Goal: Find specific page/section: Find specific page/section

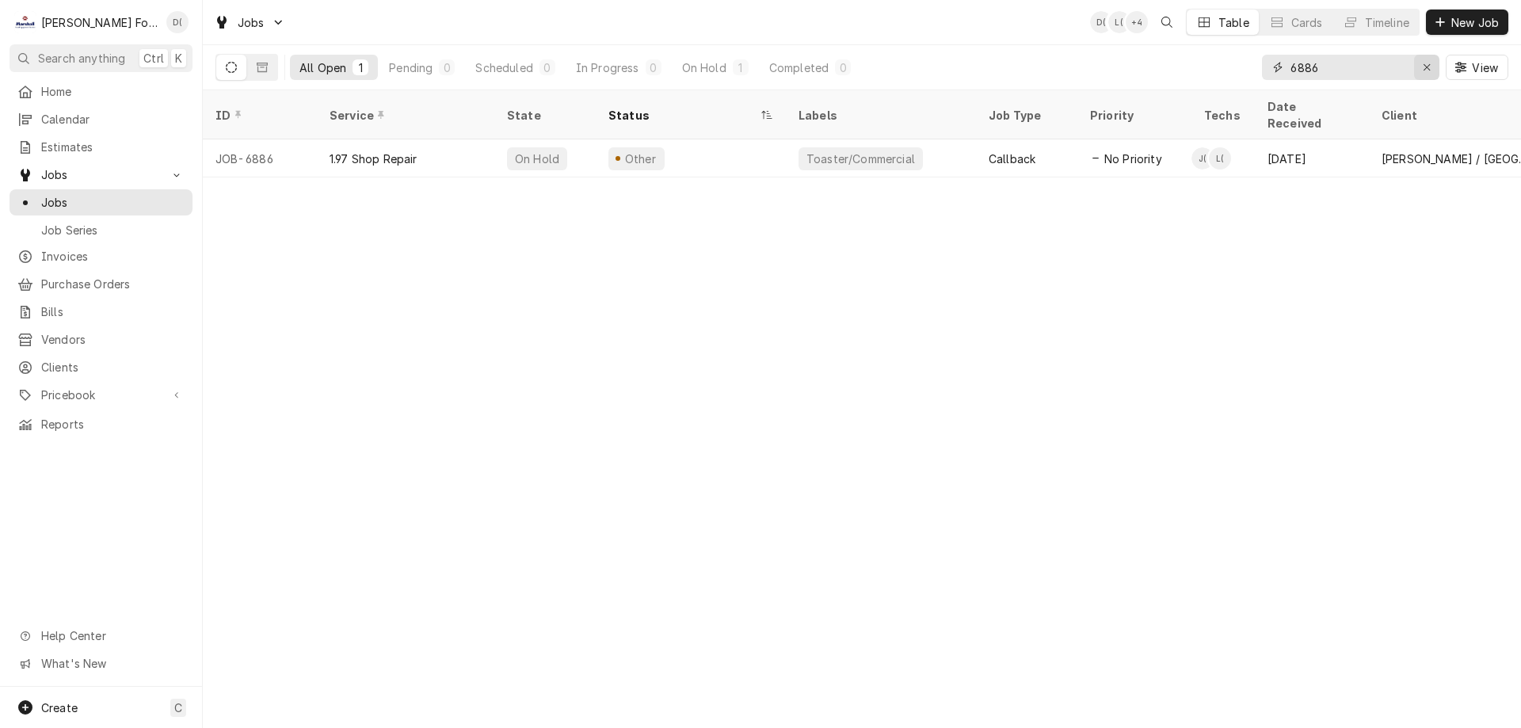
click at [1422, 68] on icon "Erase input" at bounding box center [1426, 67] width 9 height 11
click at [1376, 72] on input "Dynamic Content Wrapper" at bounding box center [1364, 67] width 149 height 25
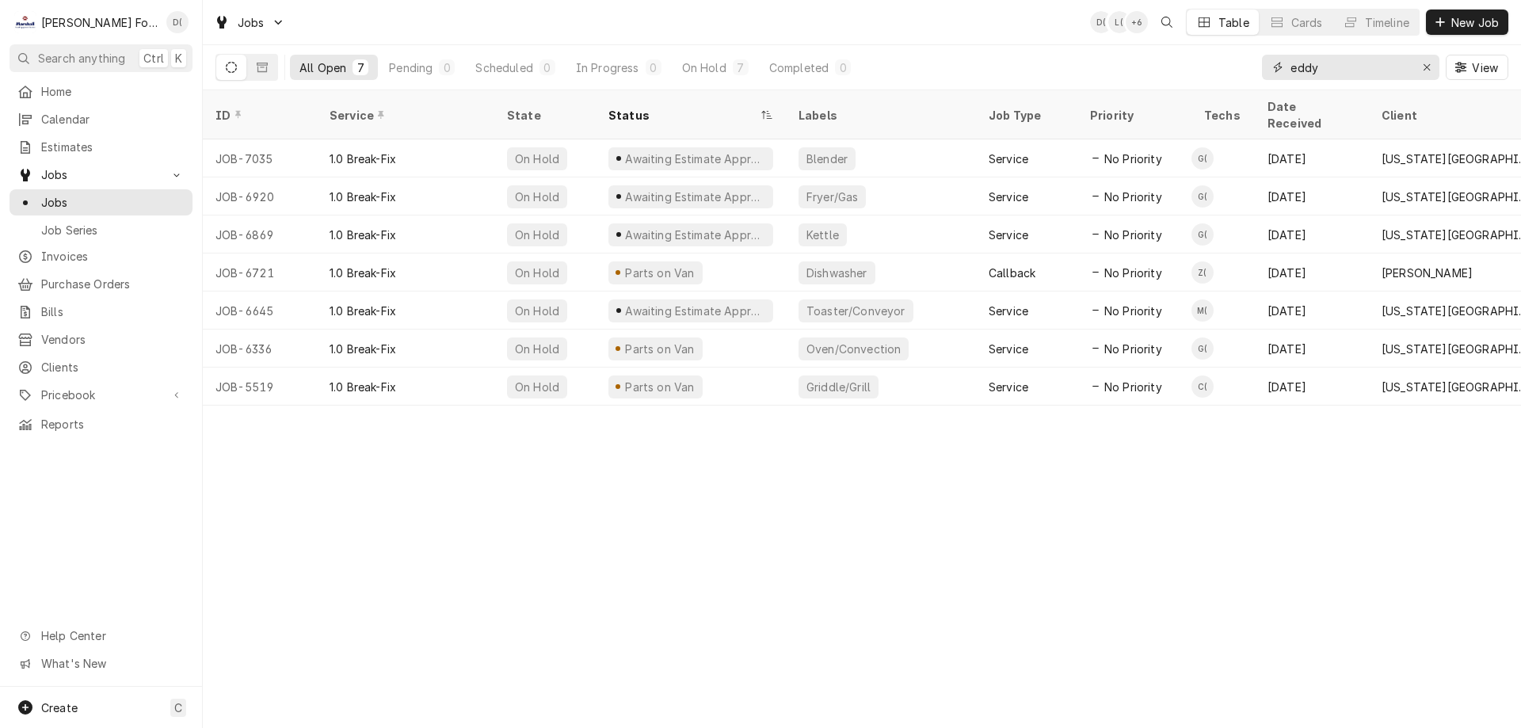
click at [1376, 63] on input "eddy" at bounding box center [1349, 67] width 119 height 25
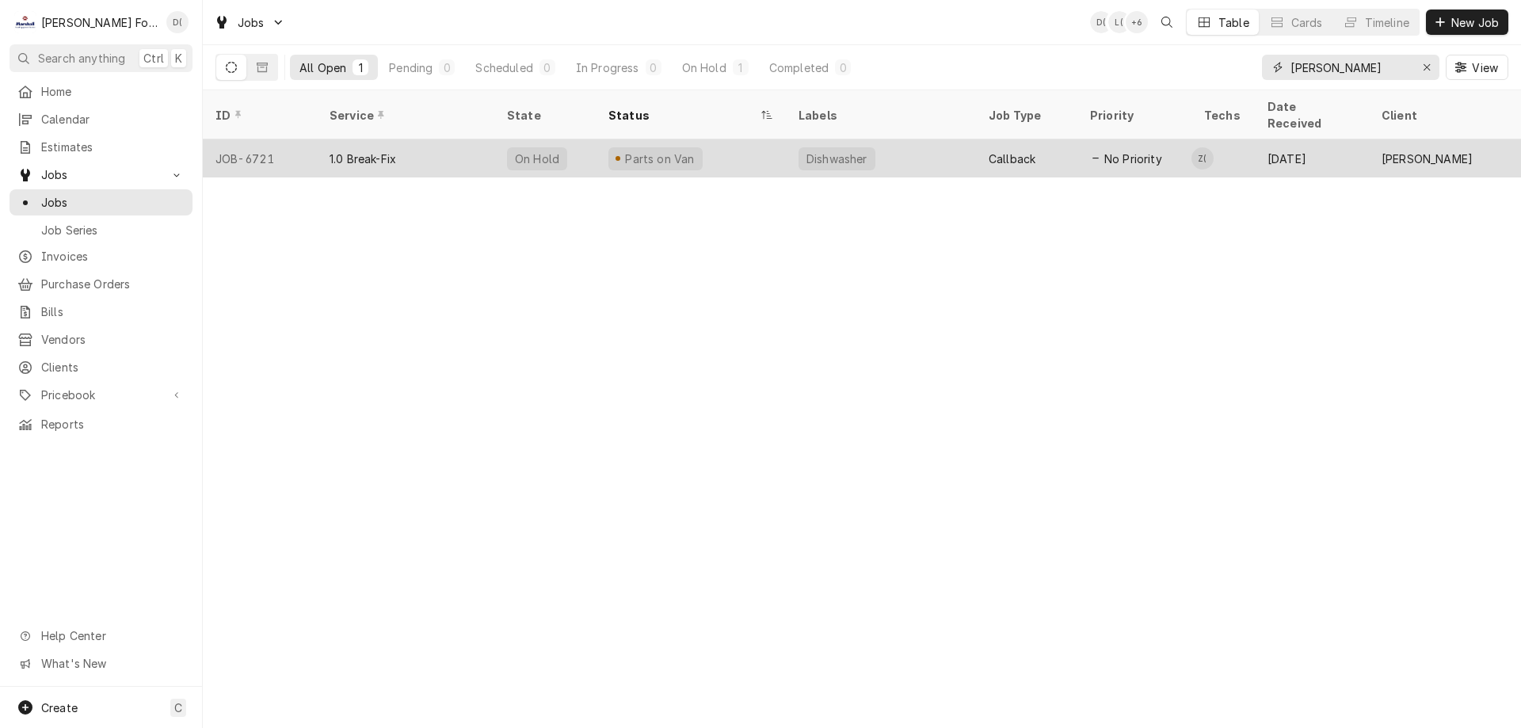
type input "eddy bar"
click at [722, 148] on div "Parts on Van" at bounding box center [691, 158] width 190 height 38
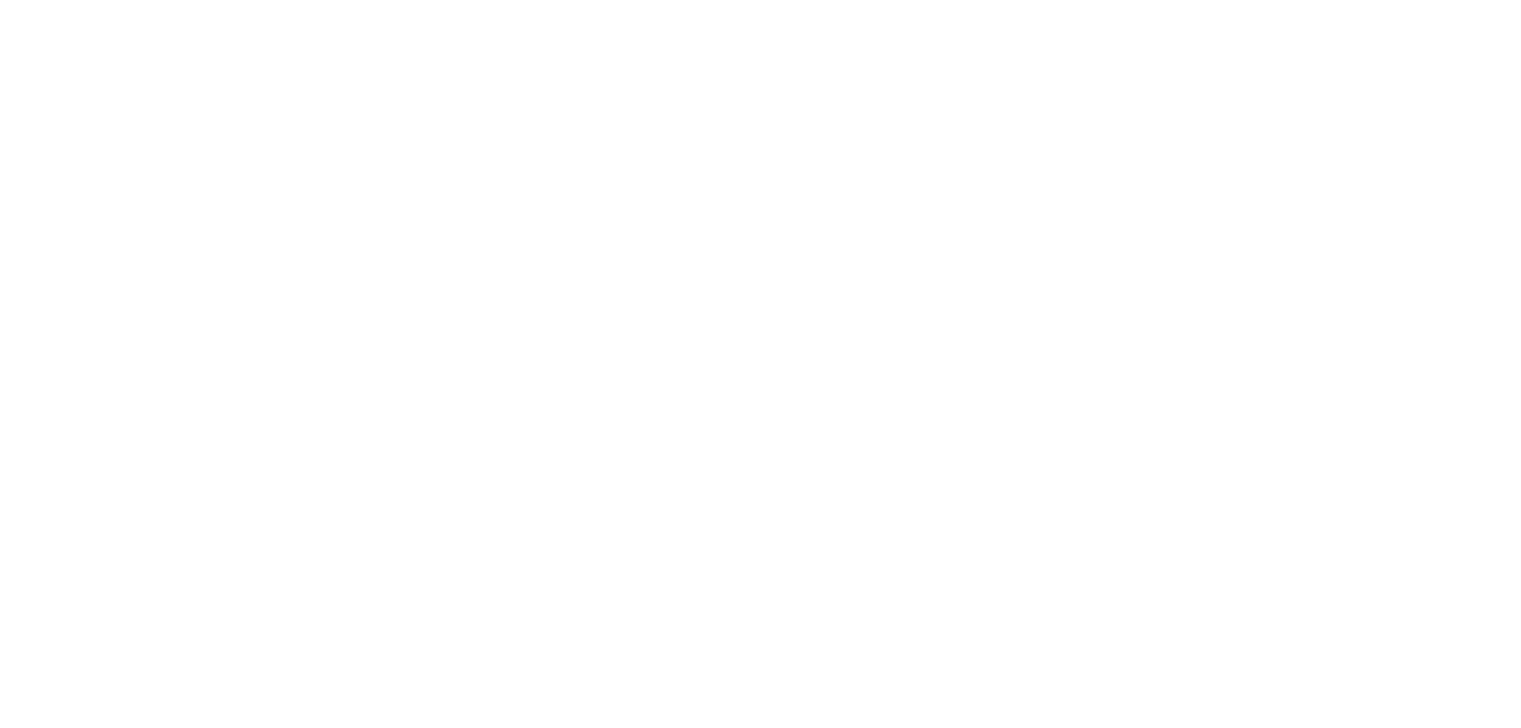
click at [725, 139] on div "Dynamic Content Wrapper" at bounding box center [760, 364] width 1521 height 728
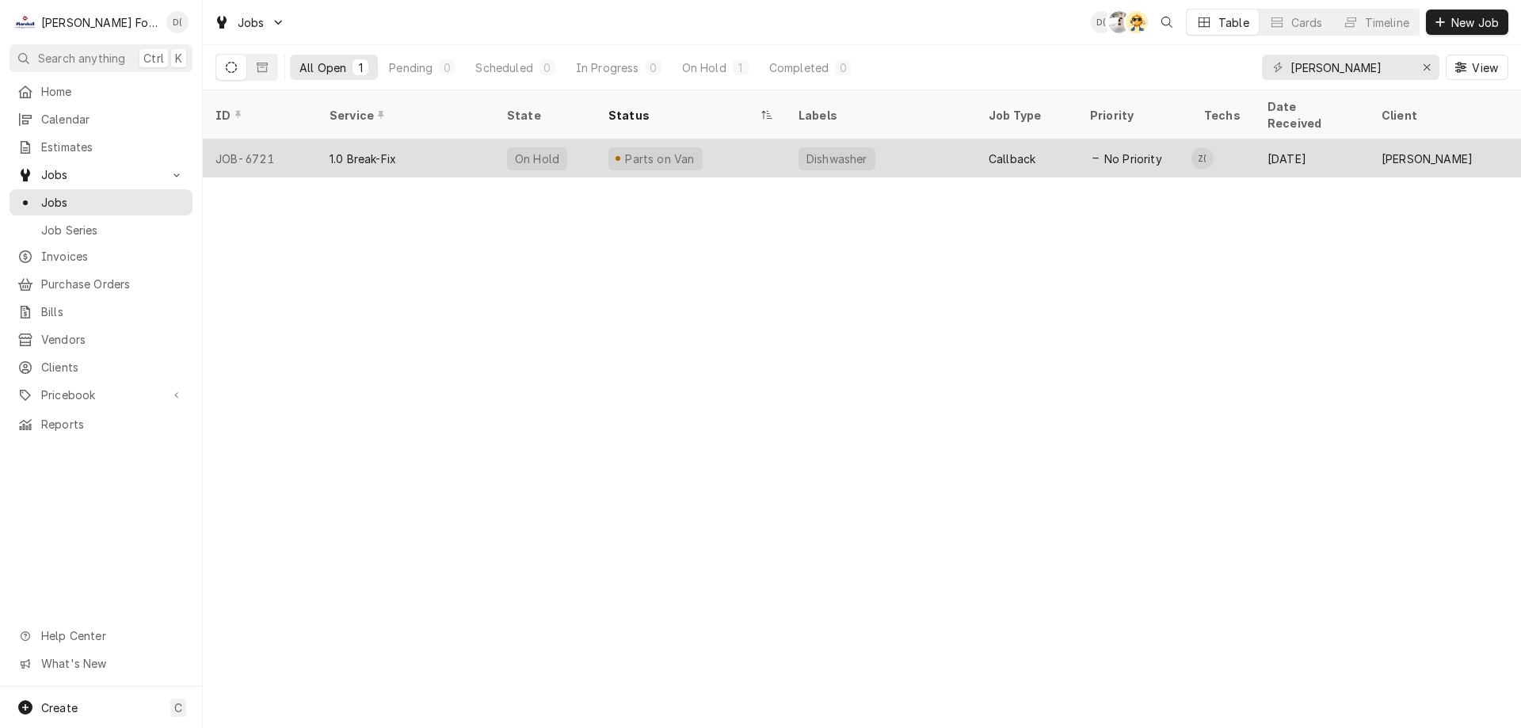
click at [728, 139] on div "Parts on Van" at bounding box center [691, 158] width 190 height 38
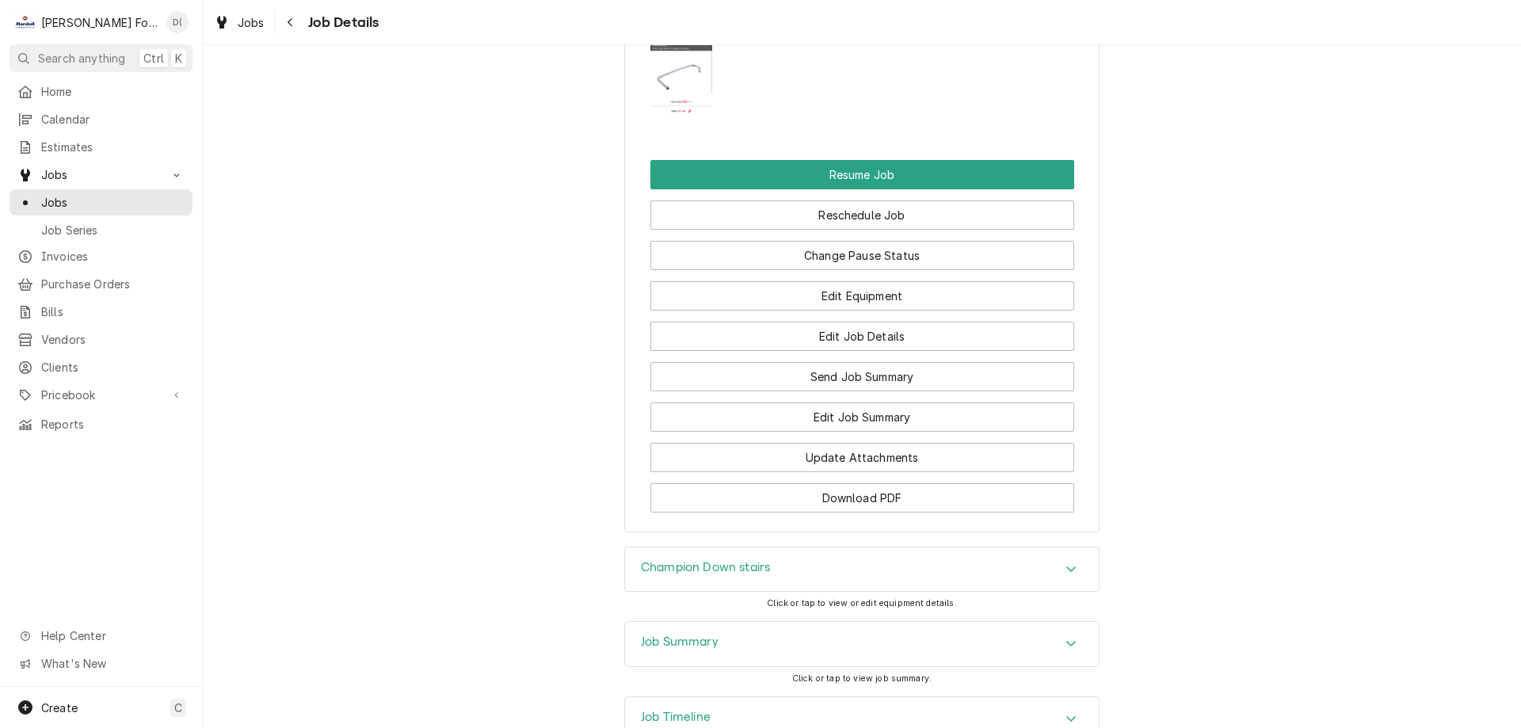
scroll to position [2176, 0]
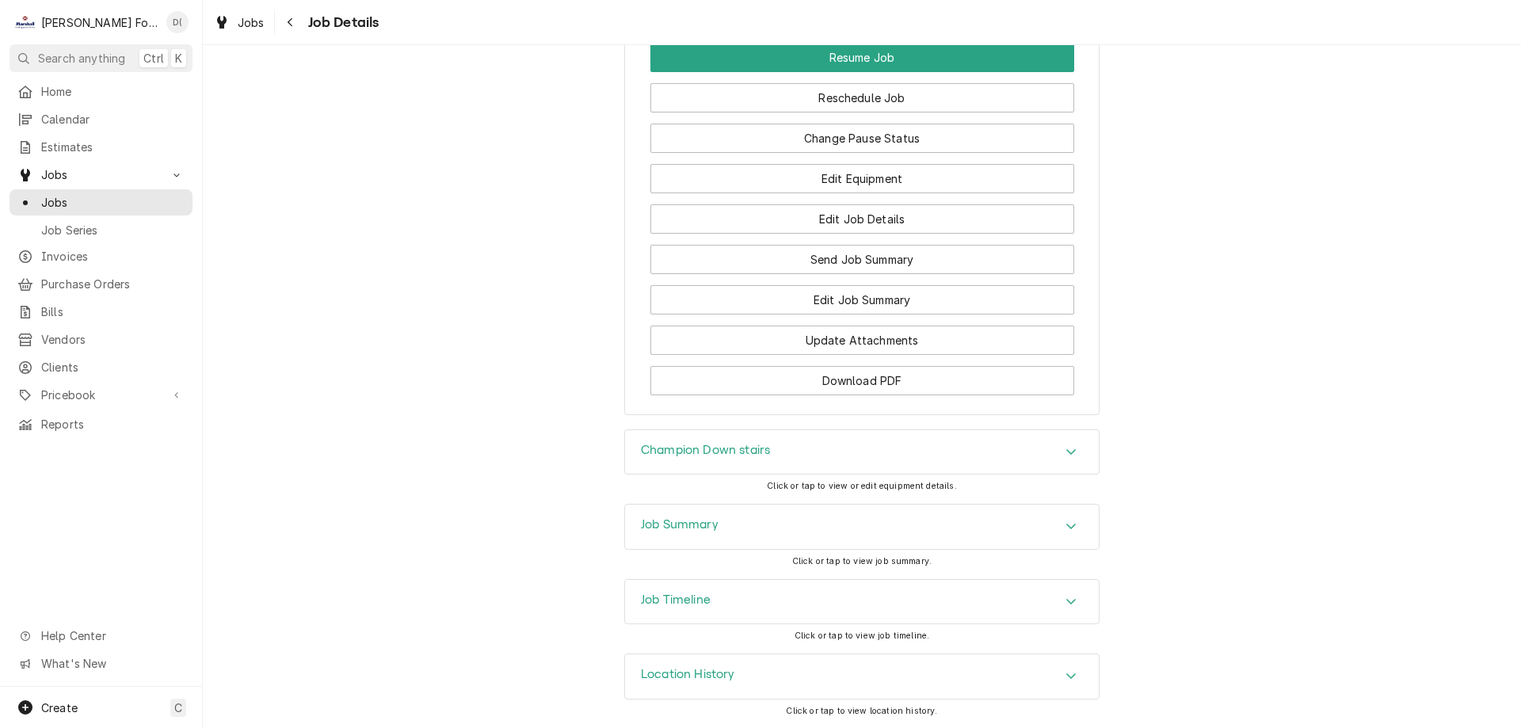
click at [721, 630] on div "Job Timeline Click or tap to view job timeline." at bounding box center [861, 616] width 475 height 74
click at [747, 639] on div "Job Timeline Click or tap to view job timeline." at bounding box center [861, 616] width 475 height 74
click at [1063, 639] on div "Job Timeline Click or tap to view job timeline." at bounding box center [861, 616] width 475 height 74
click at [1060, 639] on div "Job Timeline Click or tap to view job timeline." at bounding box center [861, 616] width 475 height 74
click at [1065, 604] on icon "Accordion Header" at bounding box center [1070, 601] width 11 height 13
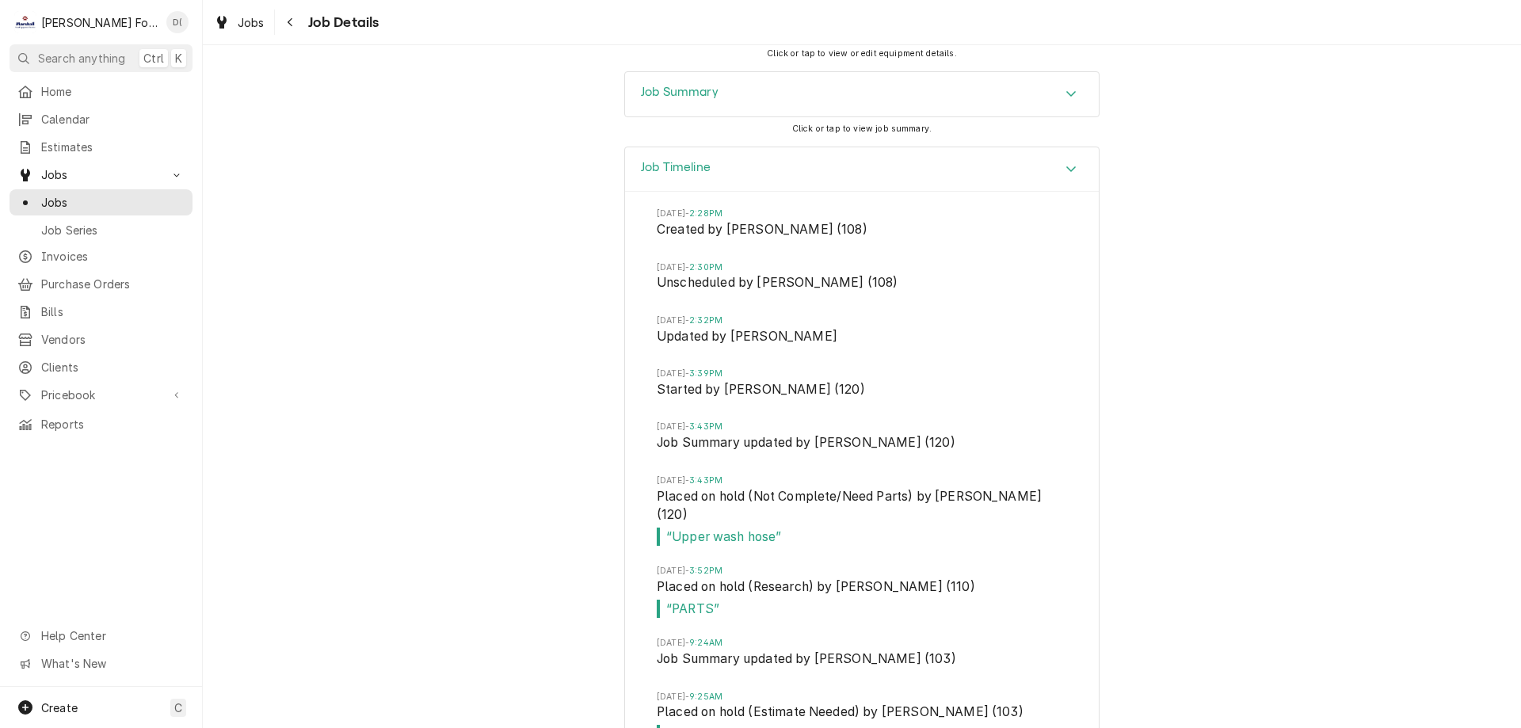
scroll to position [2213, 0]
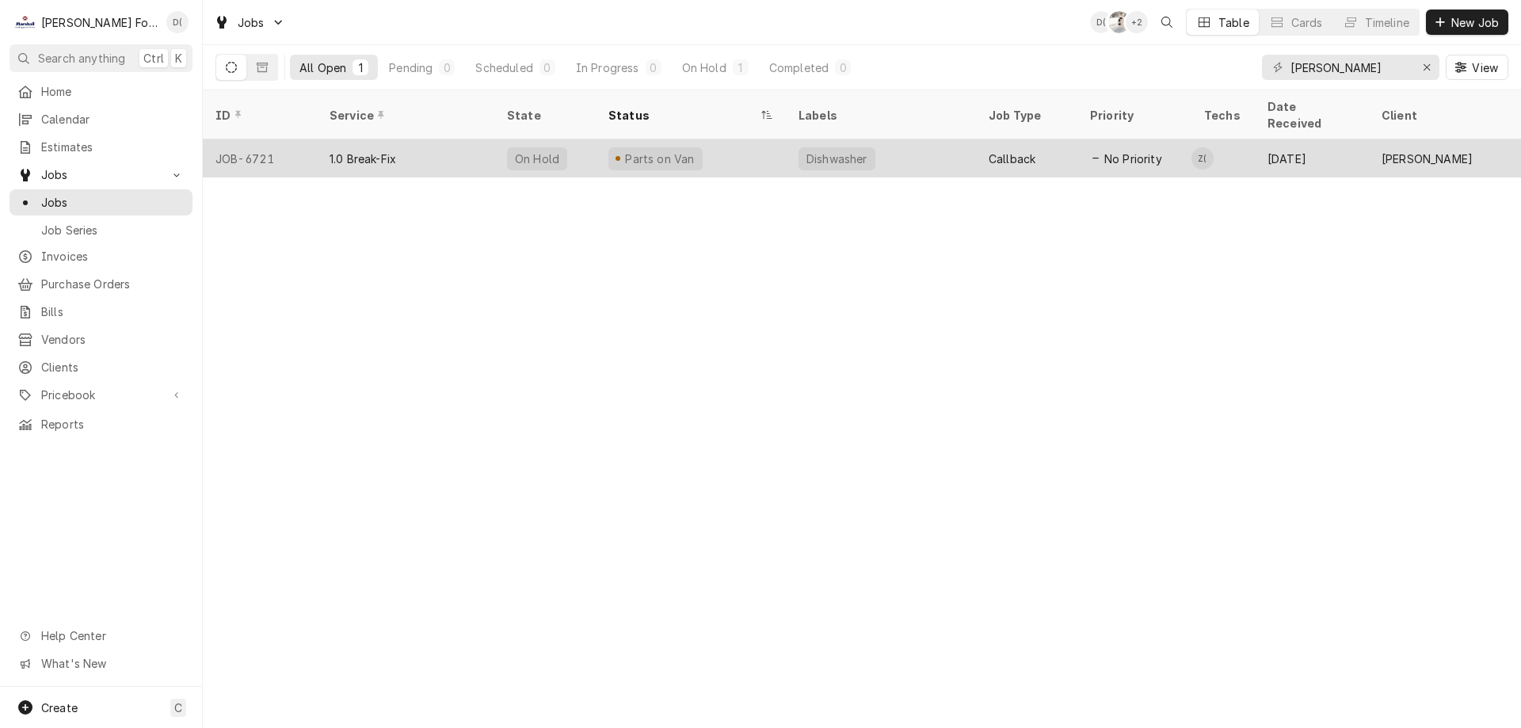
click at [745, 144] on div "Parts on Van" at bounding box center [691, 158] width 190 height 38
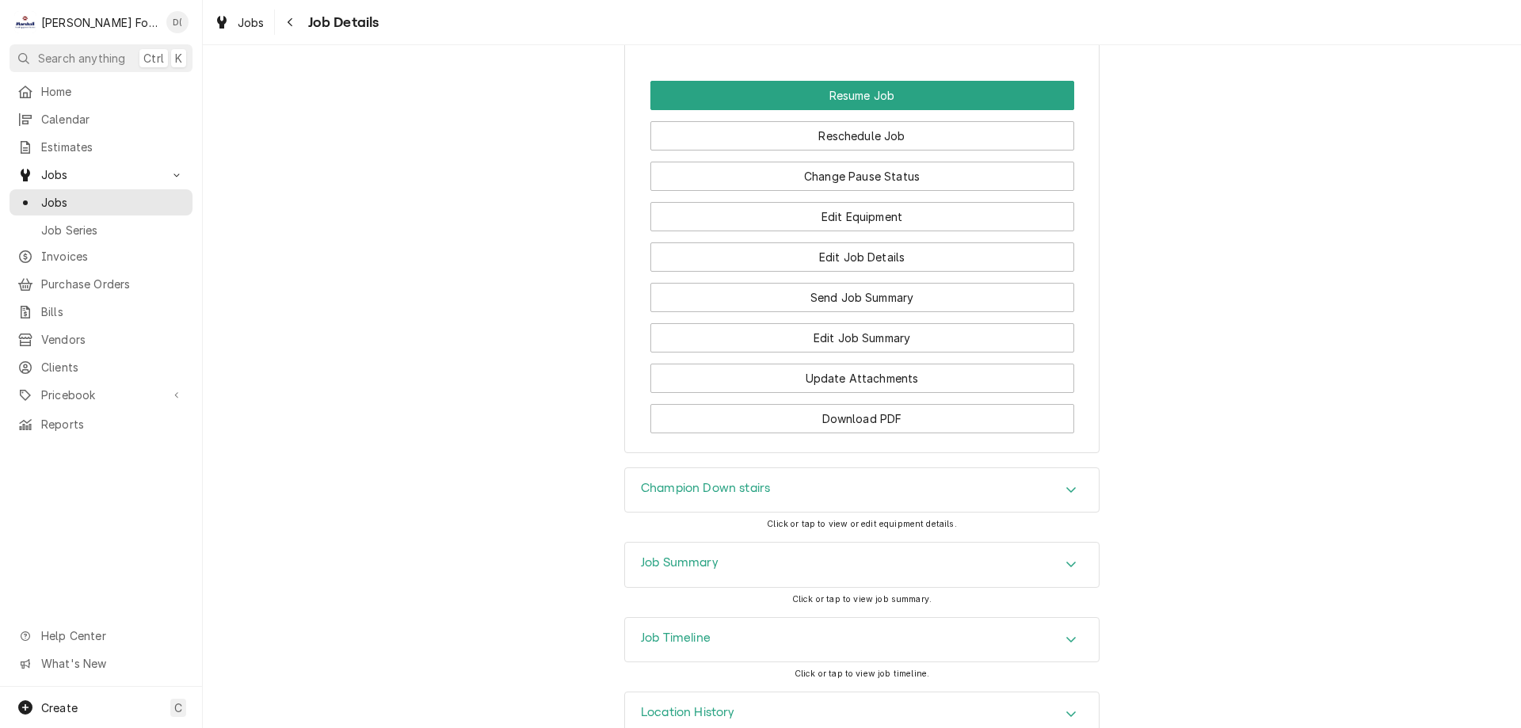
scroll to position [2176, 0]
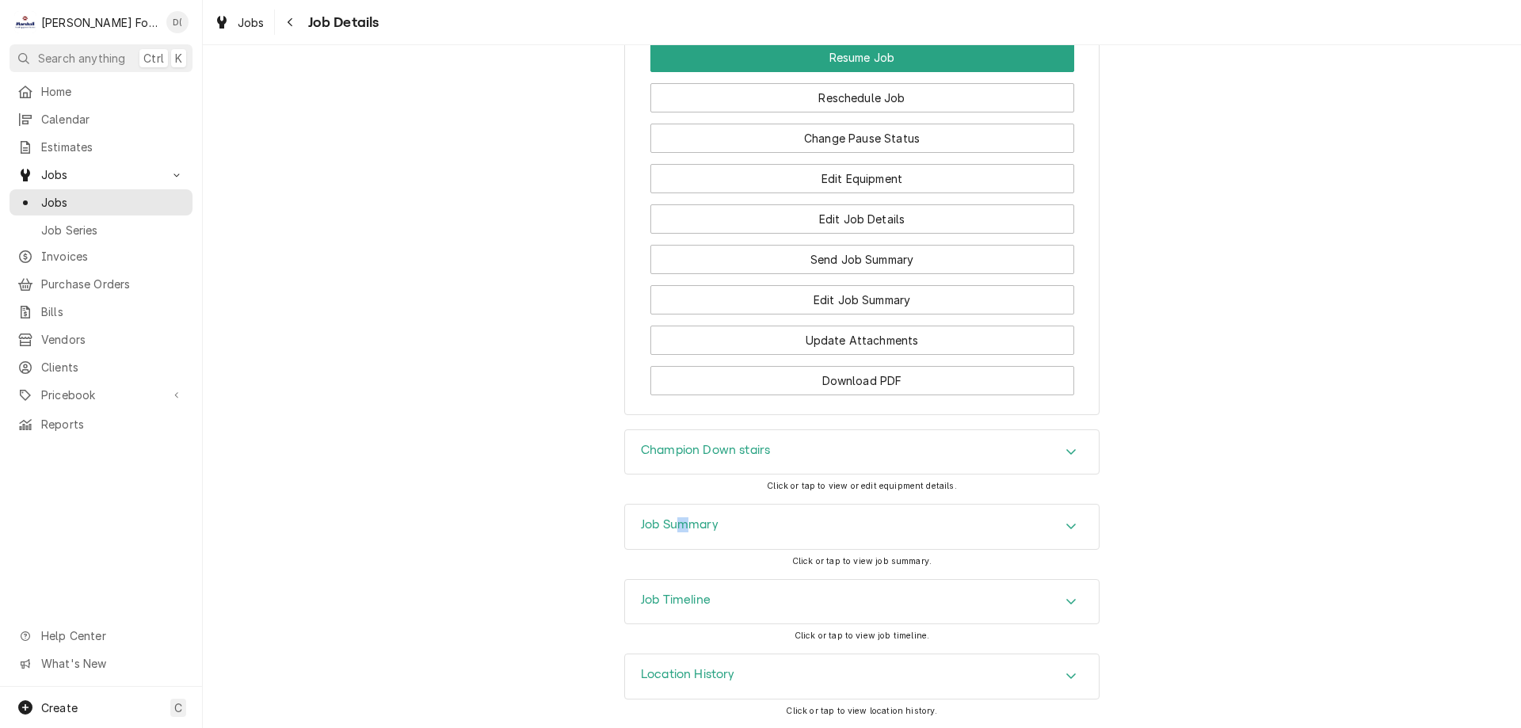
click at [680, 565] on div "Job Summary Click or tap to view job summary." at bounding box center [861, 541] width 475 height 74
click at [1064, 537] on div "Job Summary" at bounding box center [862, 526] width 474 height 44
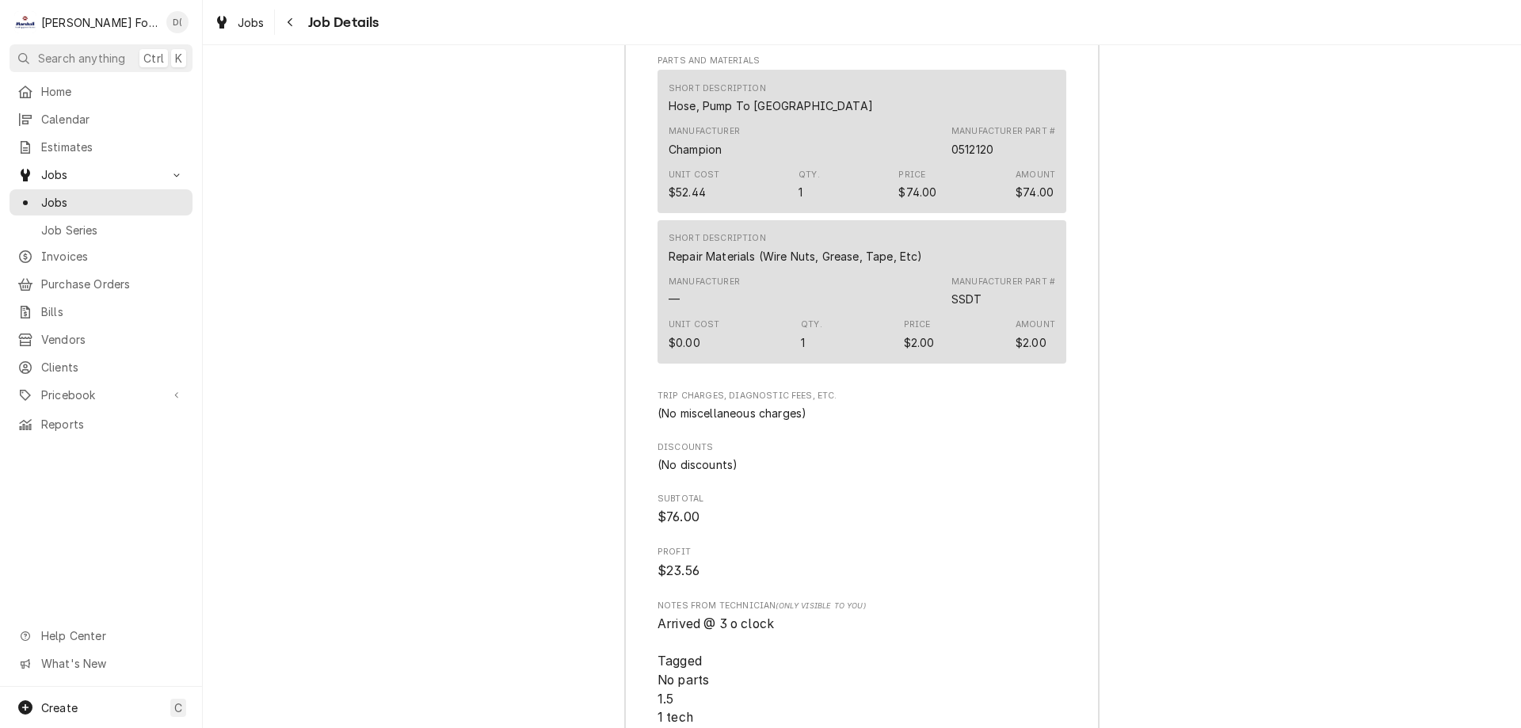
scroll to position [4026, 0]
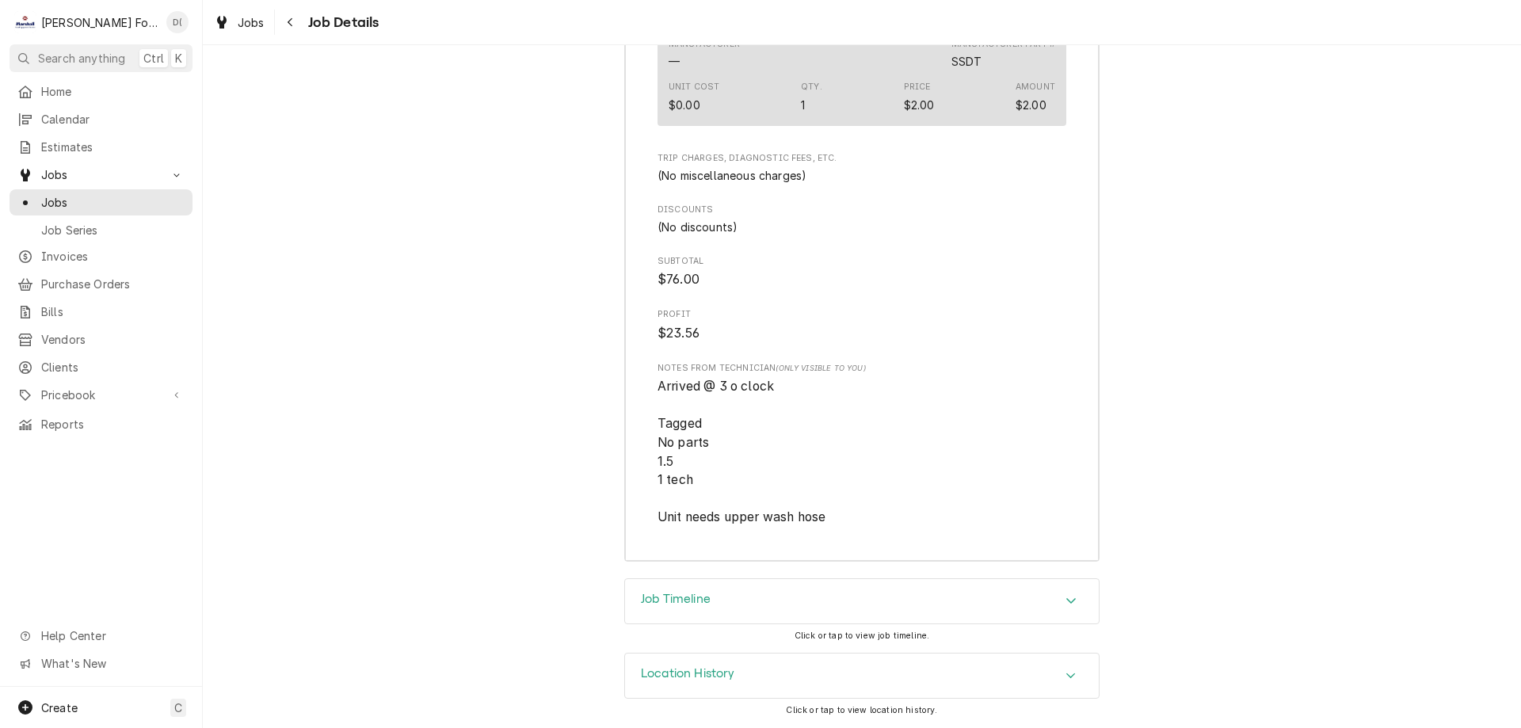
click at [753, 610] on div "Job Timeline" at bounding box center [862, 601] width 474 height 44
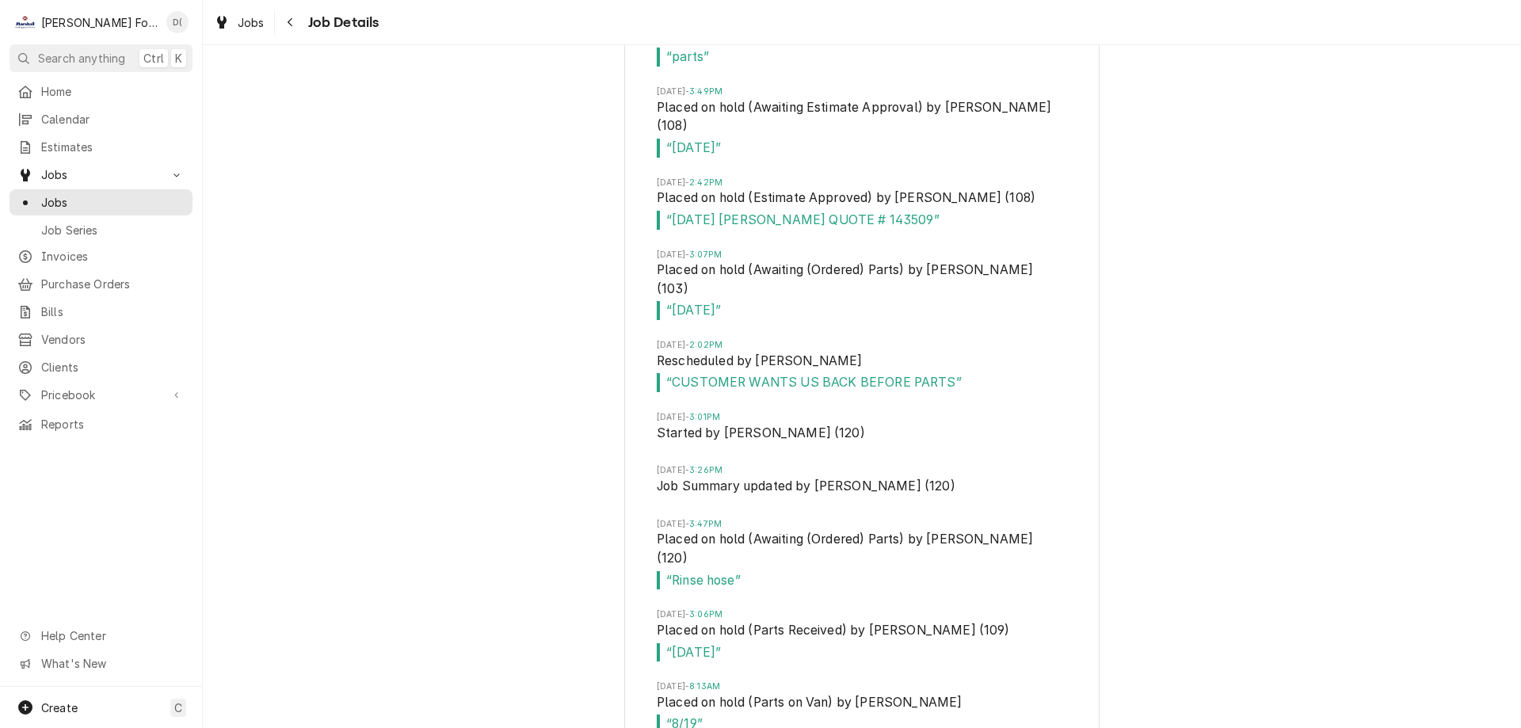
scroll to position [5250, 0]
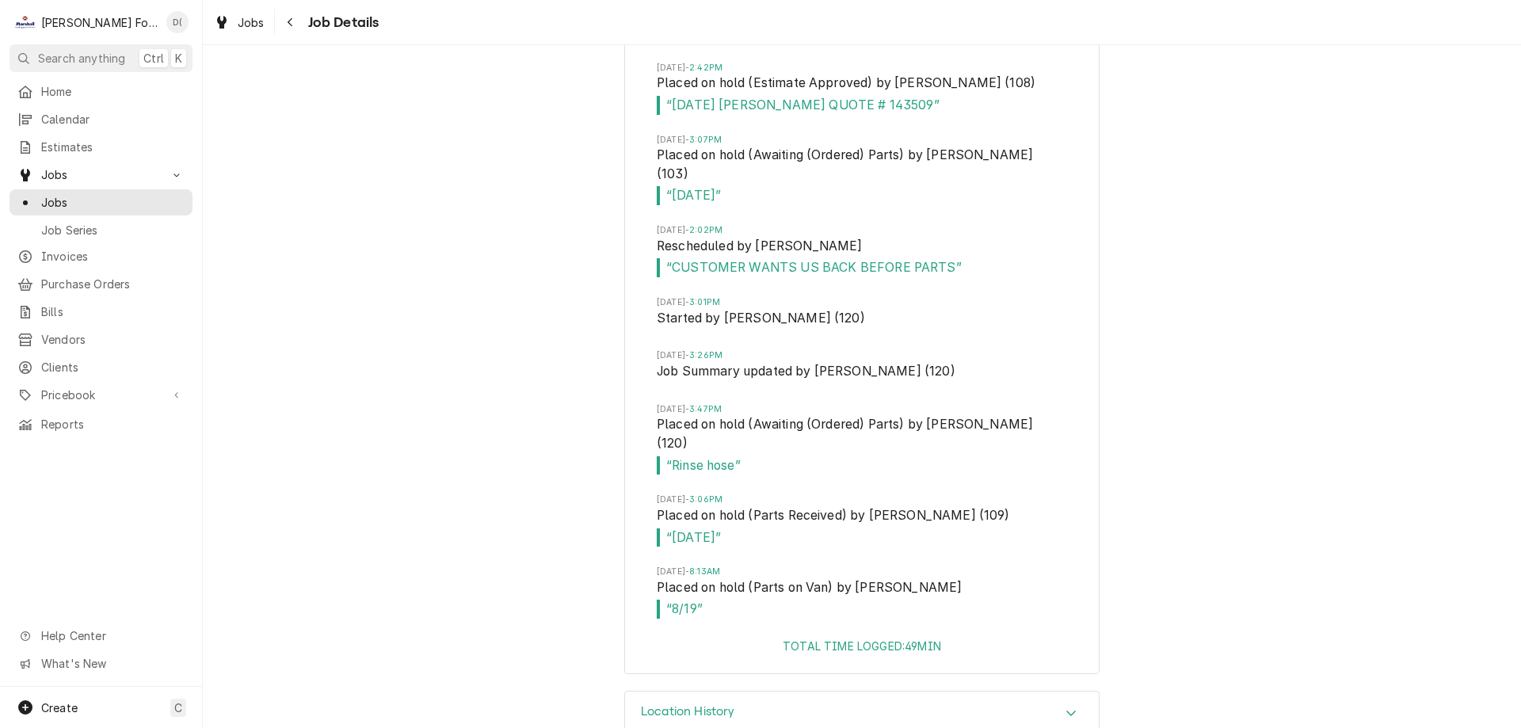
click at [776, 713] on div "Location History Click or tap to view location history." at bounding box center [861, 728] width 475 height 74
drag, startPoint x: 912, startPoint y: 678, endPoint x: 894, endPoint y: 669, distance: 19.5
click at [913, 691] on div "Location History" at bounding box center [862, 713] width 474 height 44
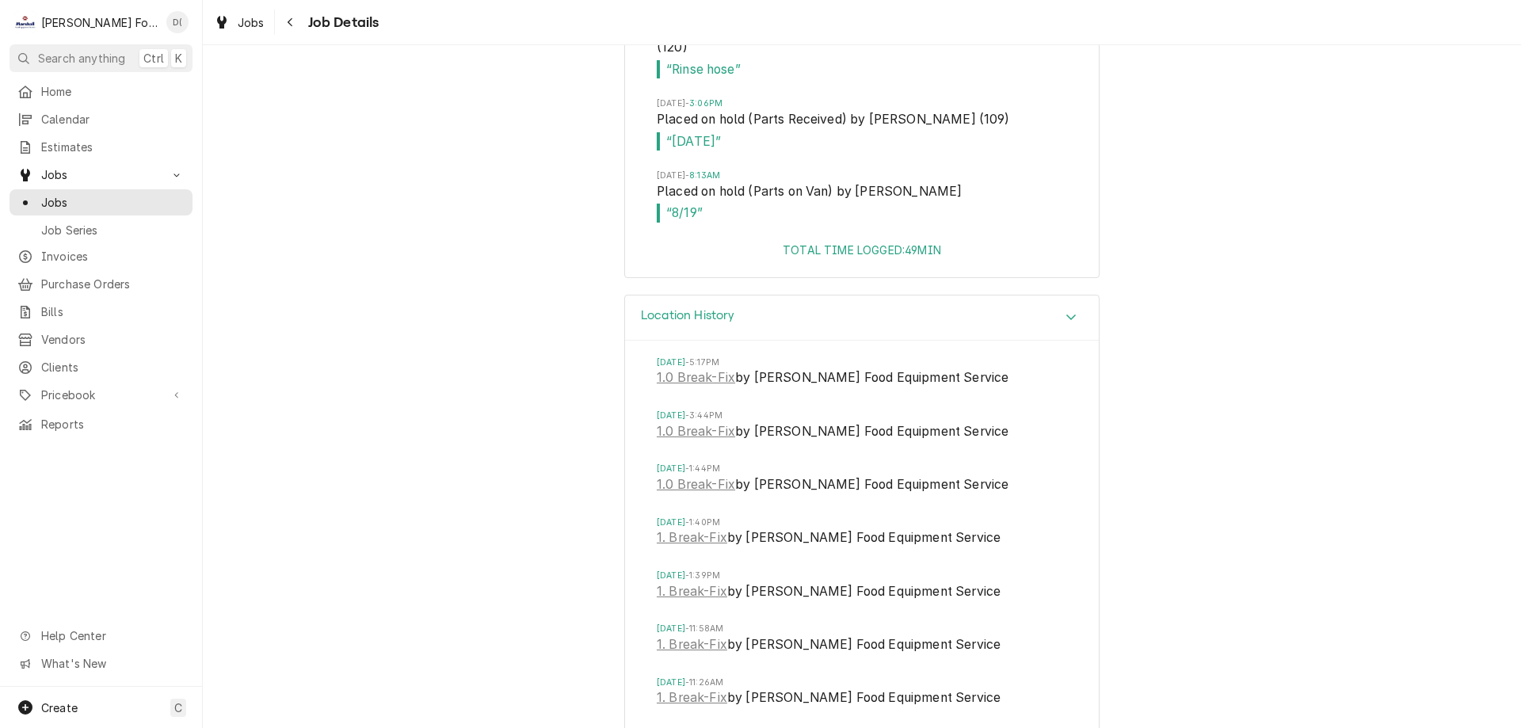
scroll to position [5734, 0]
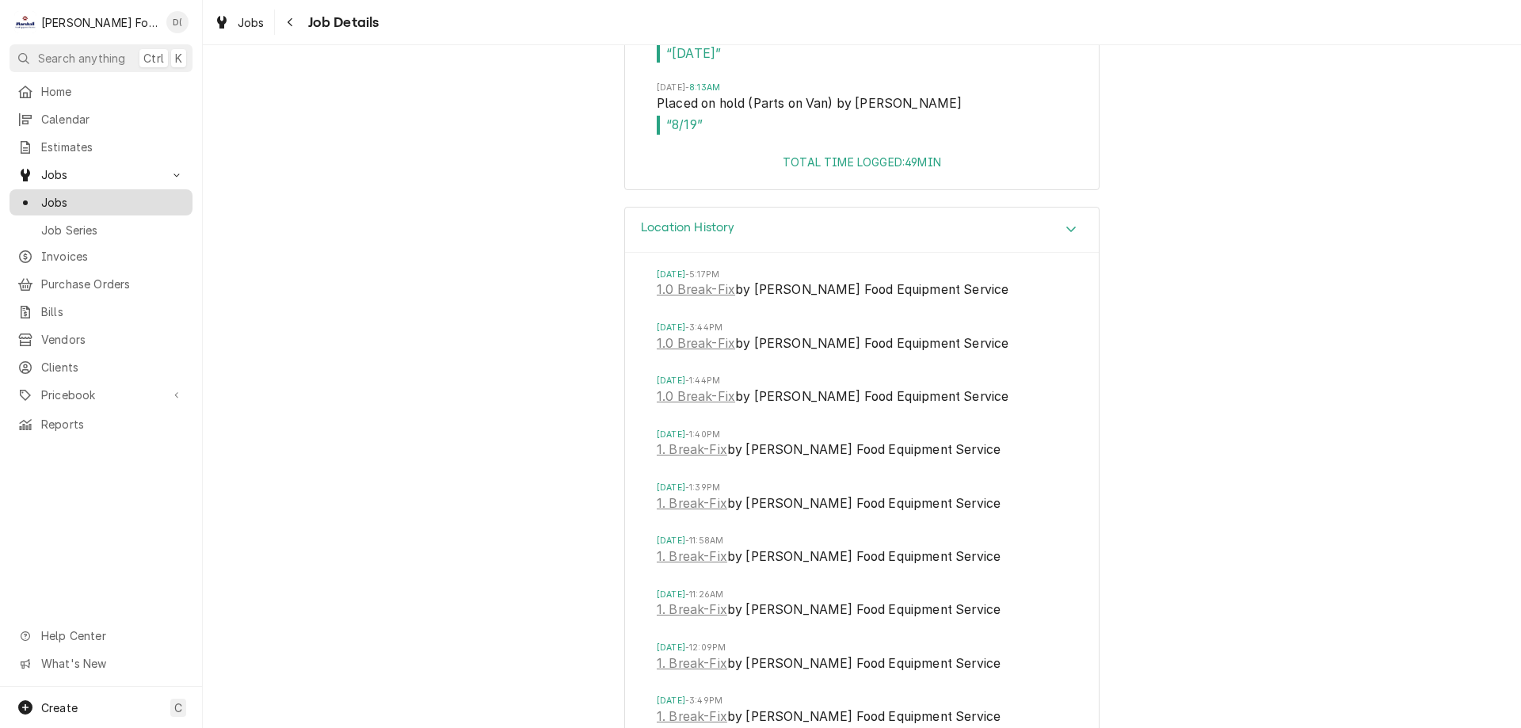
click at [117, 196] on span "Jobs" at bounding box center [112, 202] width 143 height 17
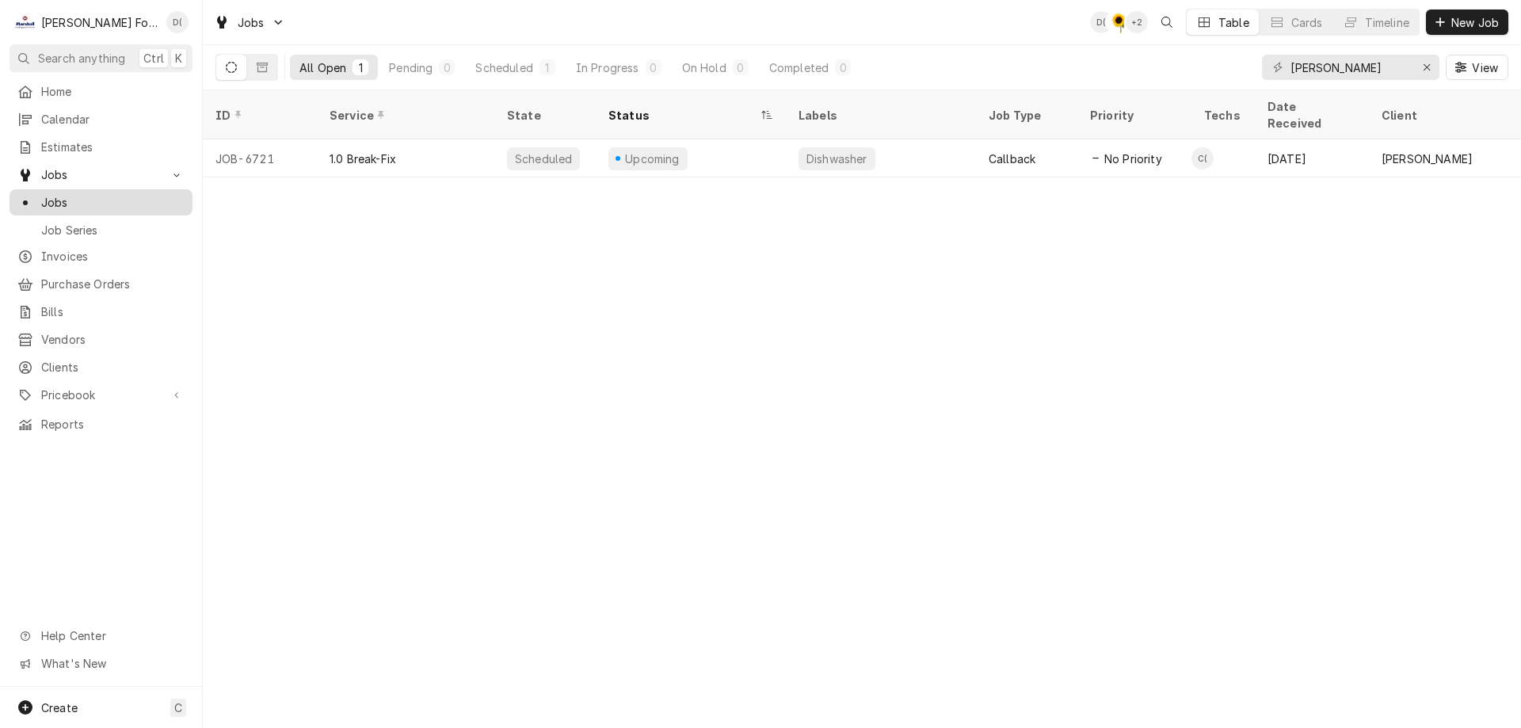
click at [114, 206] on link "Jobs" at bounding box center [101, 202] width 183 height 26
click at [1414, 65] on button "Erase input" at bounding box center [1426, 67] width 25 height 25
click at [1380, 70] on input "Dynamic Content Wrapper" at bounding box center [1364, 67] width 149 height 25
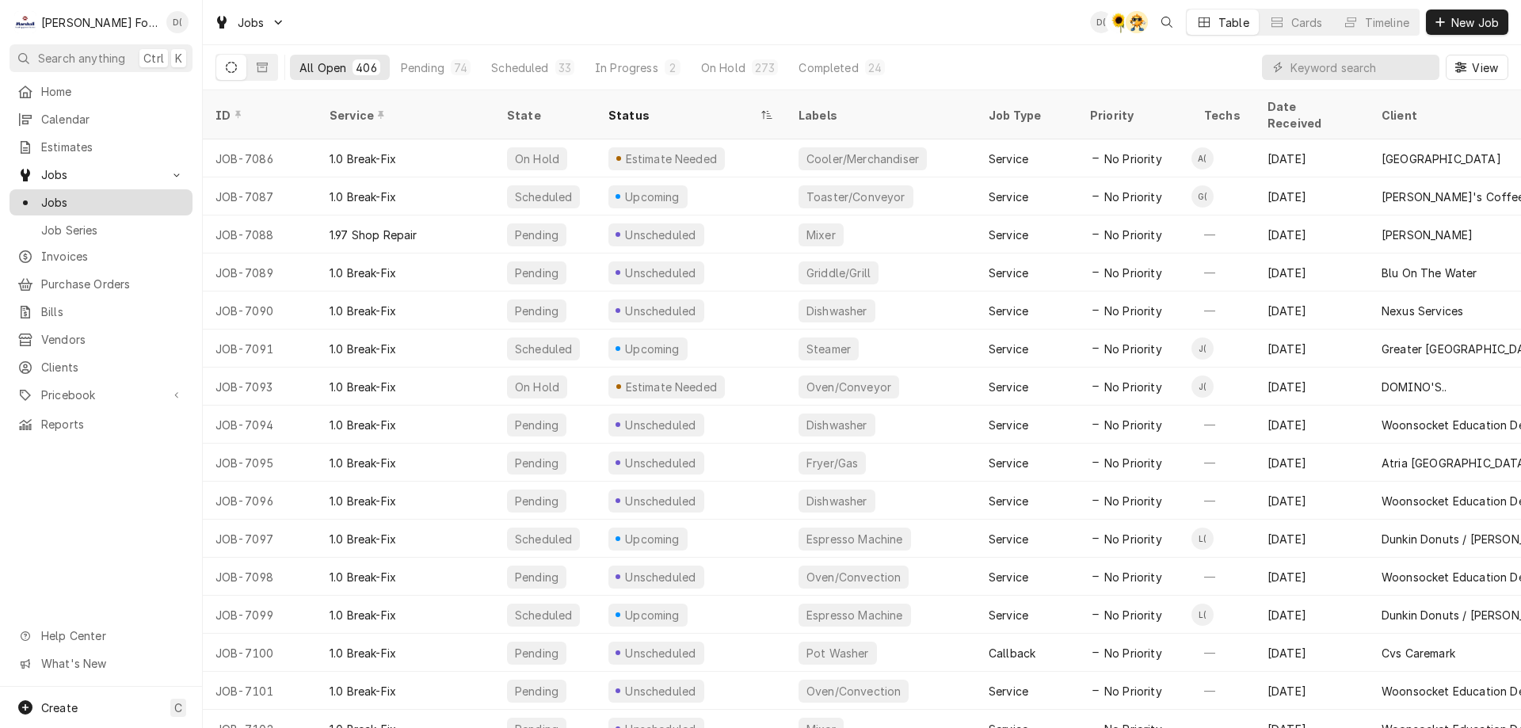
click at [93, 205] on div "Jobs" at bounding box center [101, 202] width 177 height 20
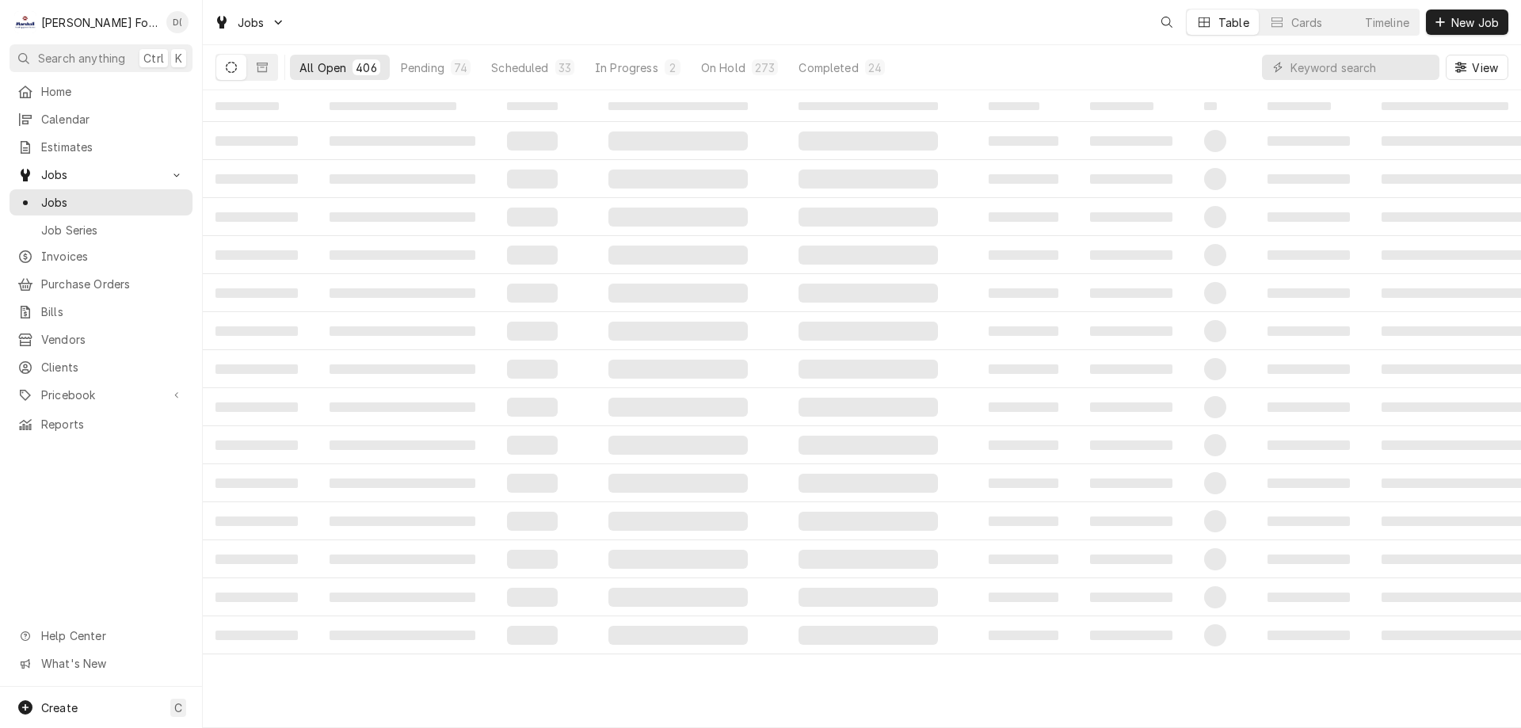
click at [1383, 22] on div "Timeline" at bounding box center [1387, 22] width 44 height 17
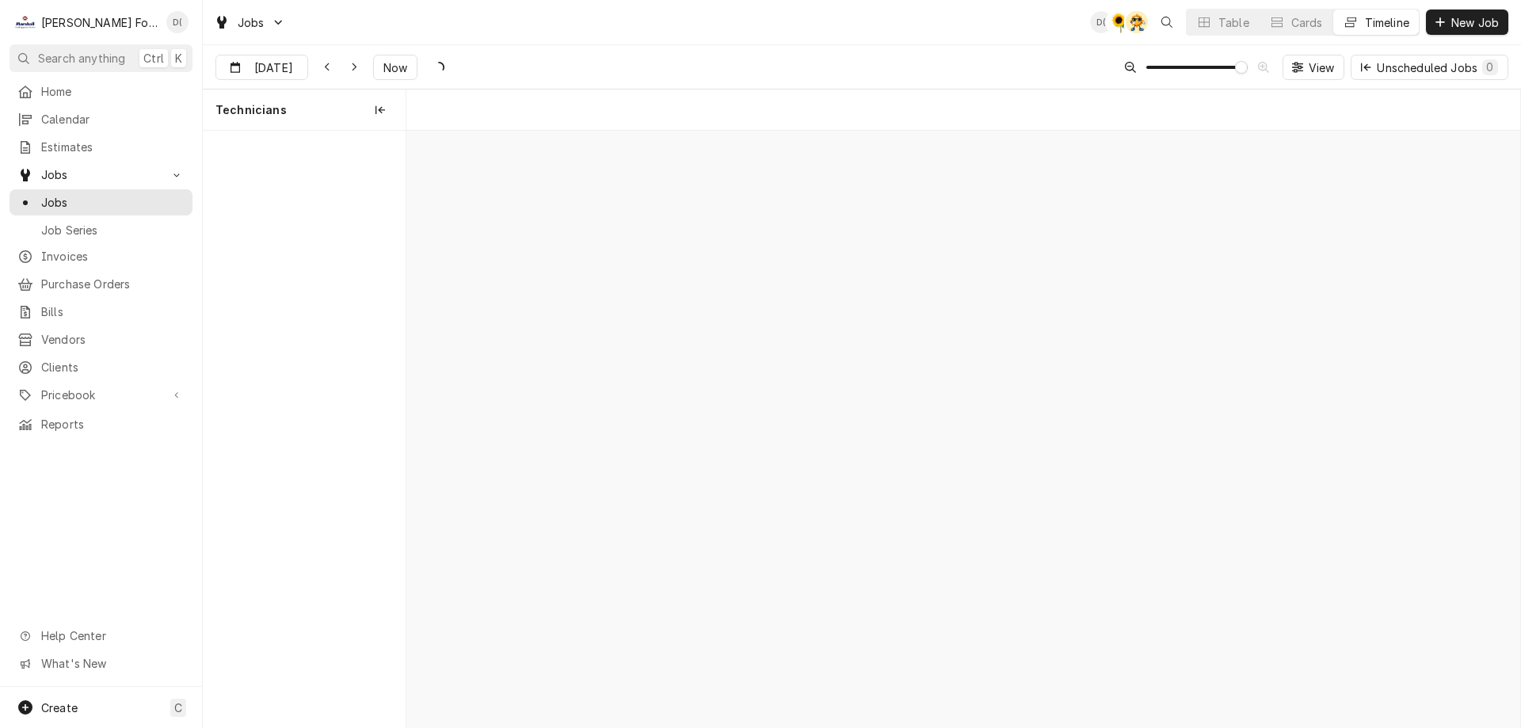
scroll to position [0, 22080]
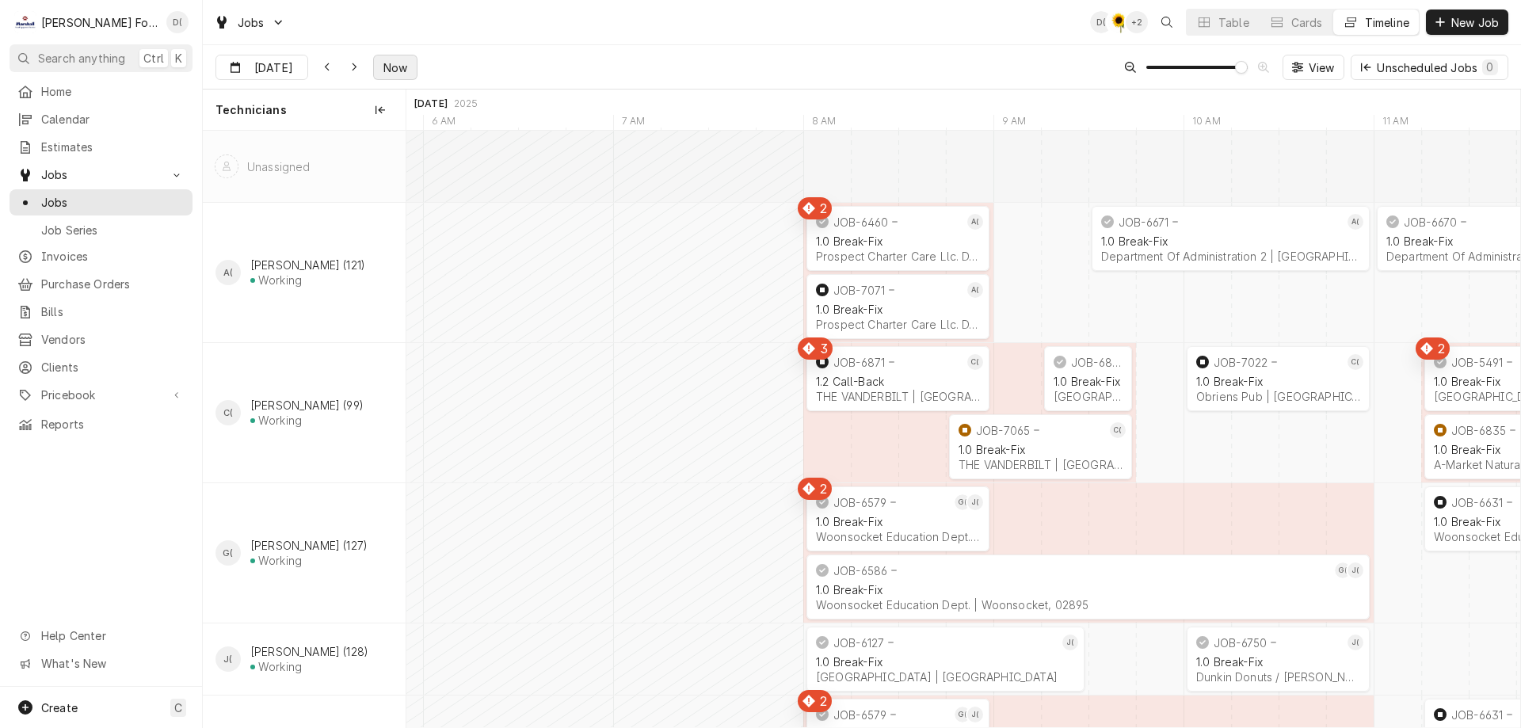
click at [392, 68] on span "Now" at bounding box center [395, 67] width 30 height 17
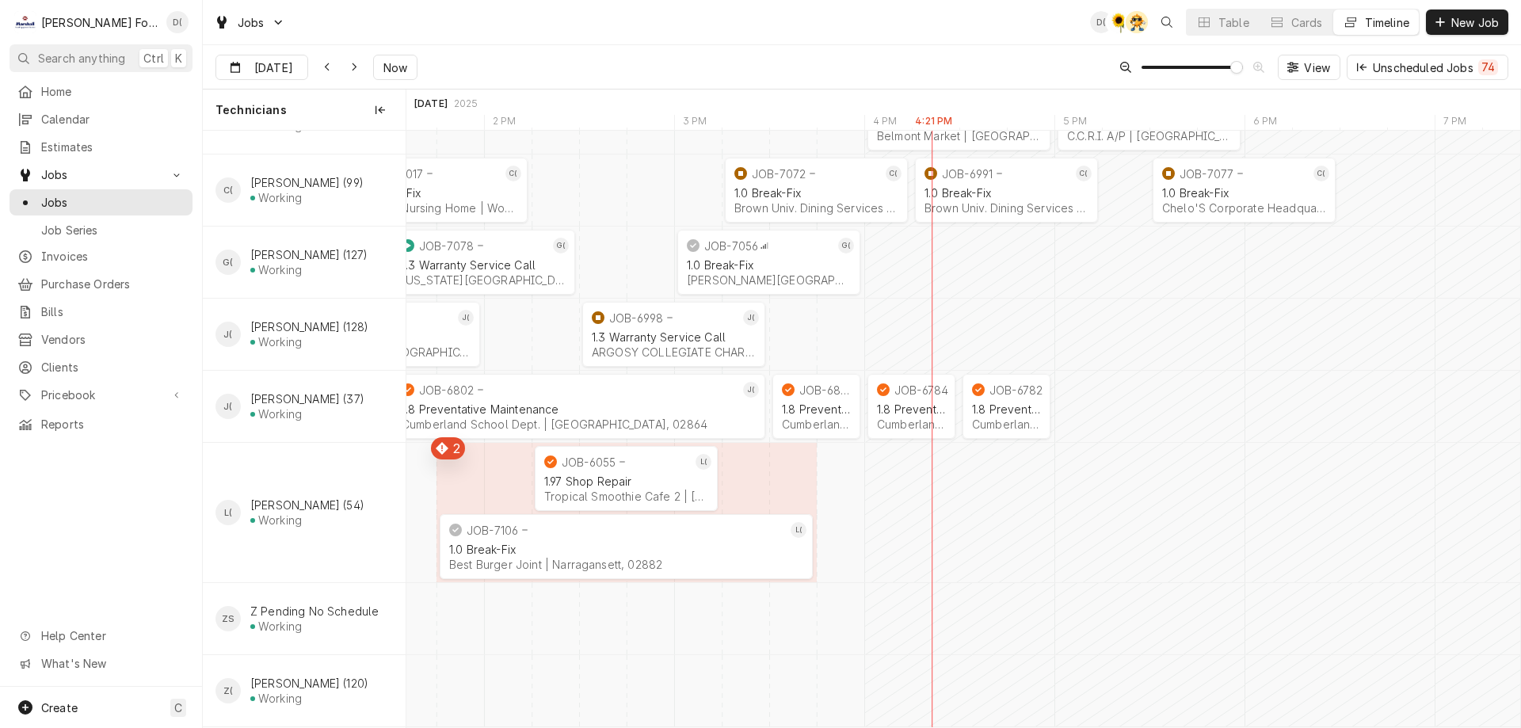
scroll to position [0, 0]
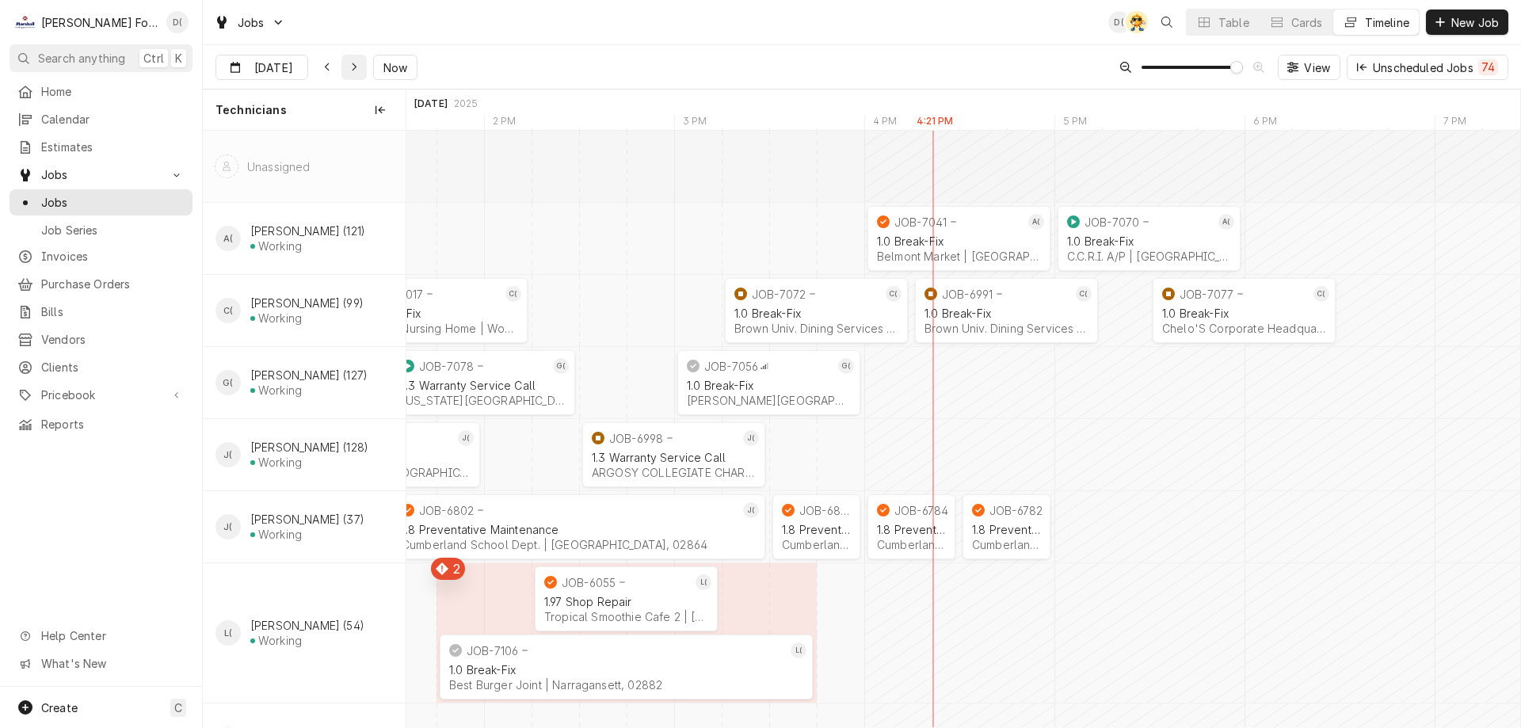
click at [358, 69] on div "Dynamic Content Wrapper" at bounding box center [354, 67] width 16 height 16
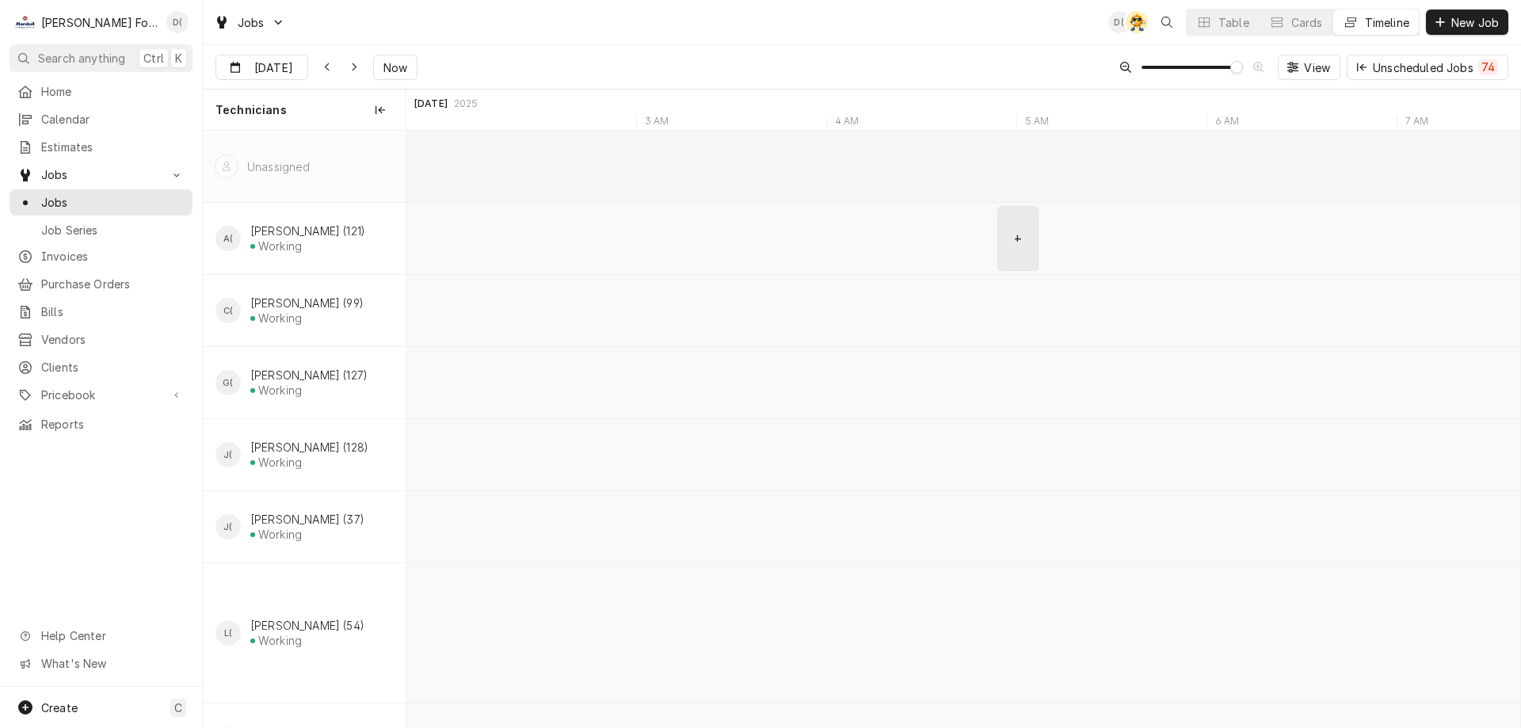
scroll to position [0, 31075]
type input "Aug 27"
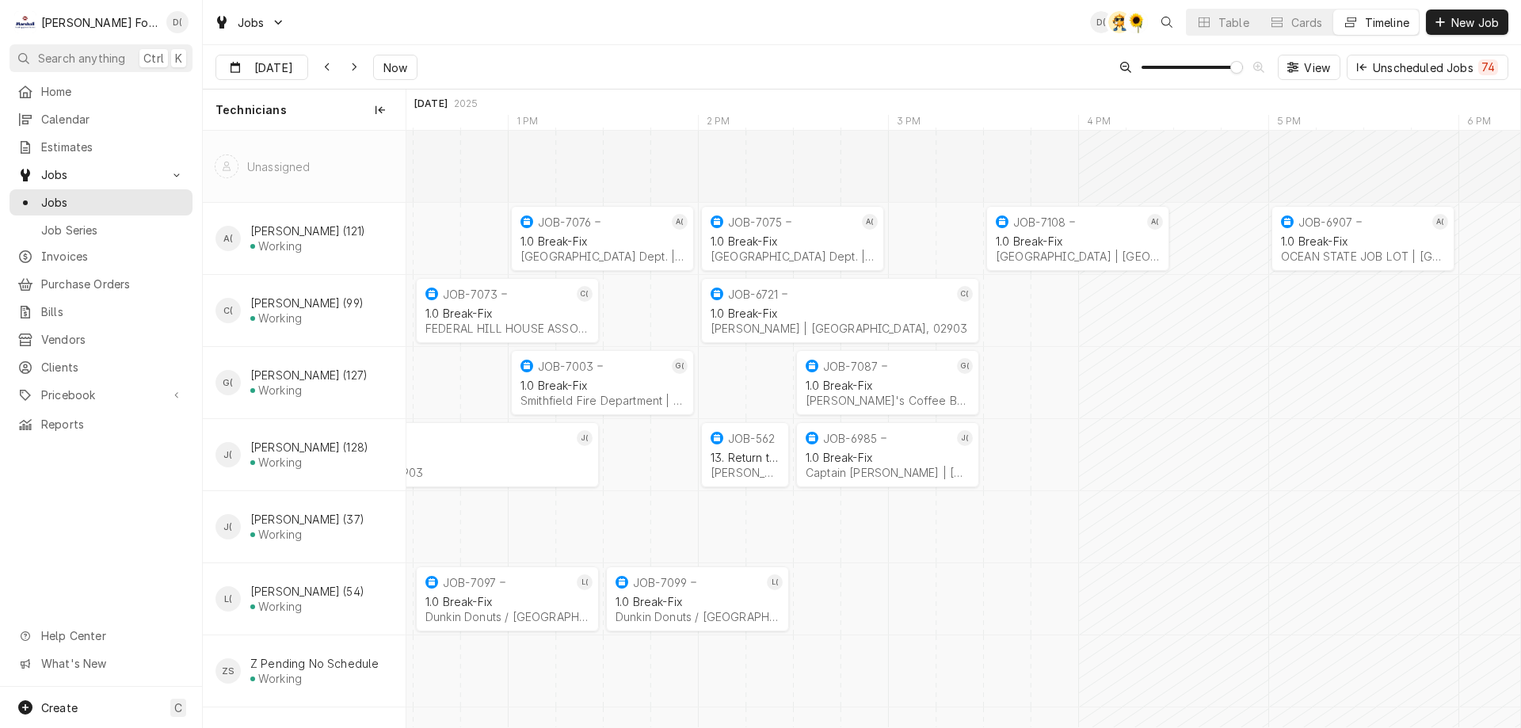
scroll to position [0, 0]
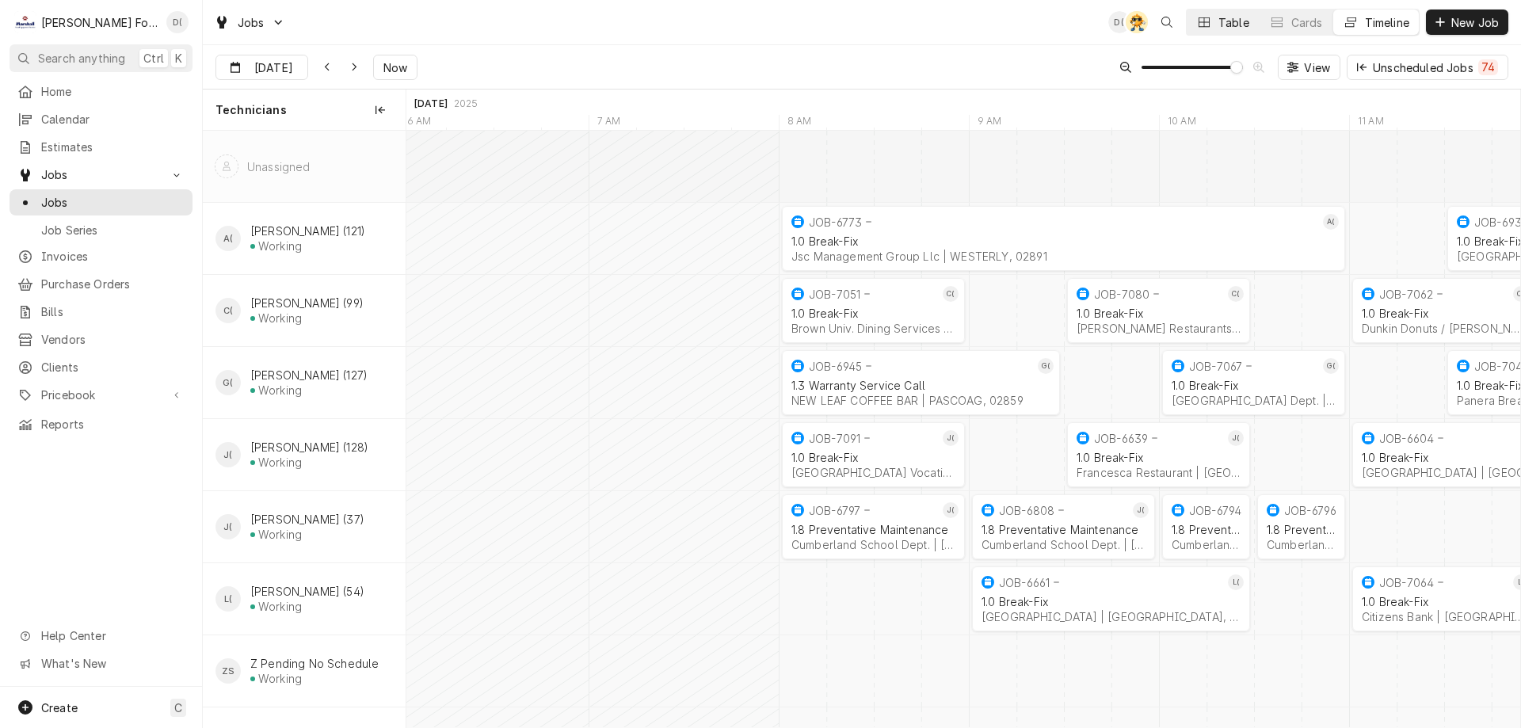
click at [1212, 26] on button "Table" at bounding box center [1222, 22] width 72 height 25
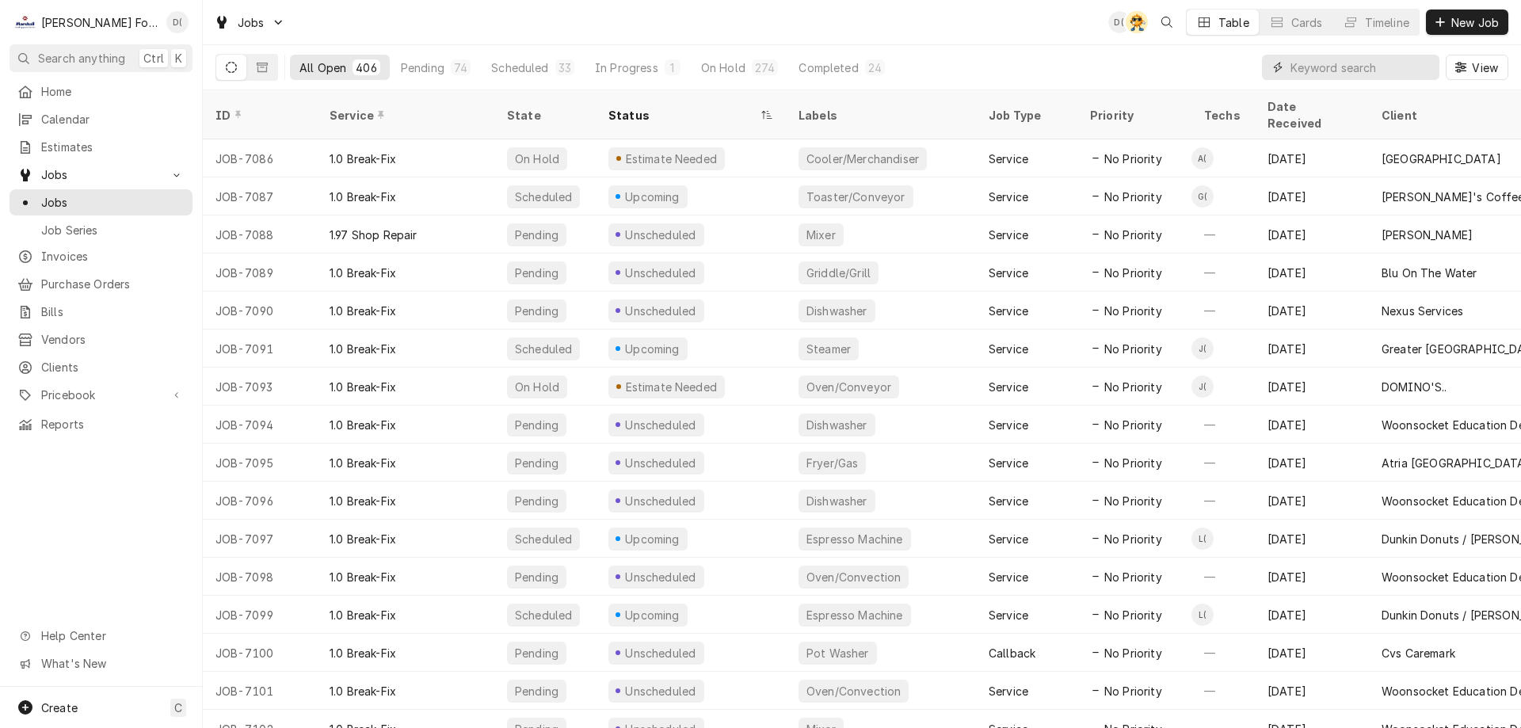
click at [1314, 60] on input "Dynamic Content Wrapper" at bounding box center [1360, 67] width 141 height 25
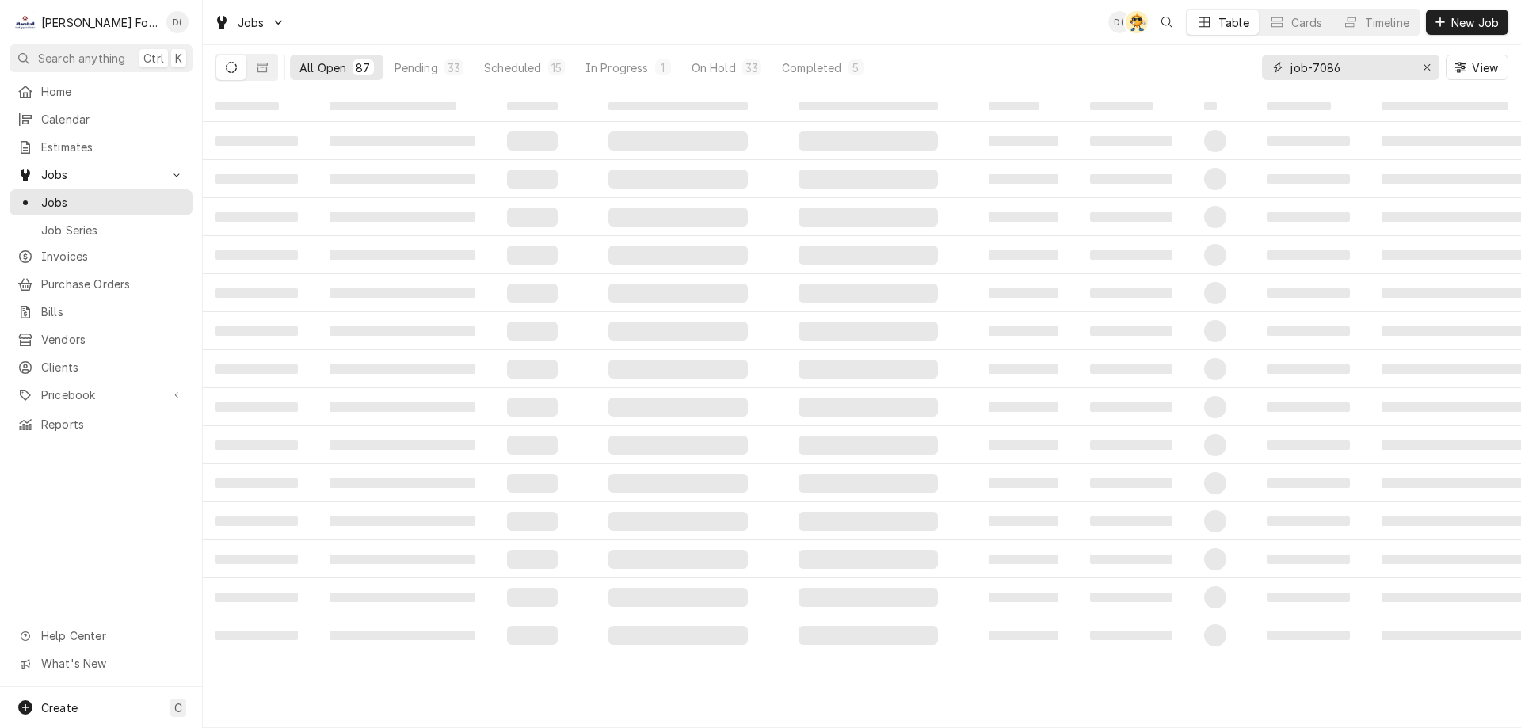
type input "job-7086"
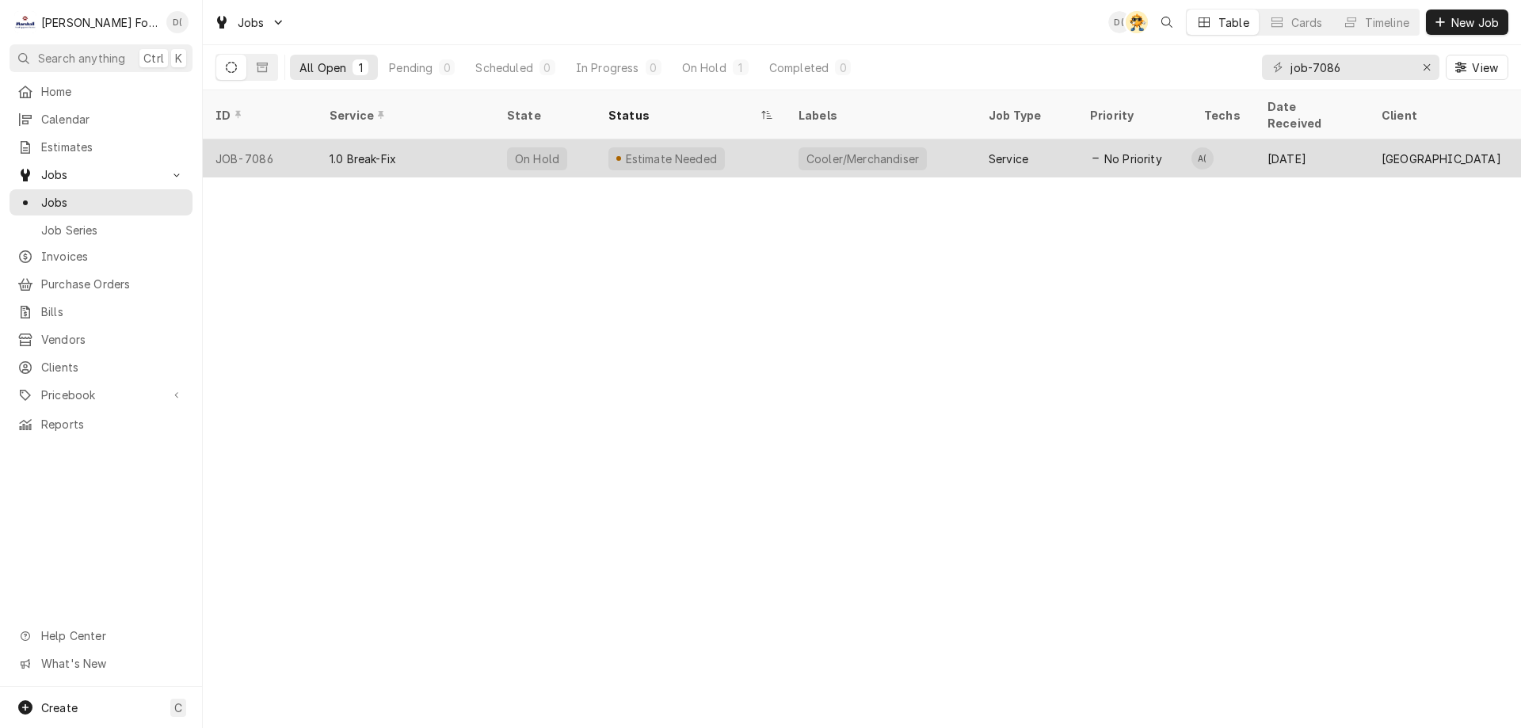
click at [599, 139] on div "Estimate Needed" at bounding box center [691, 158] width 190 height 38
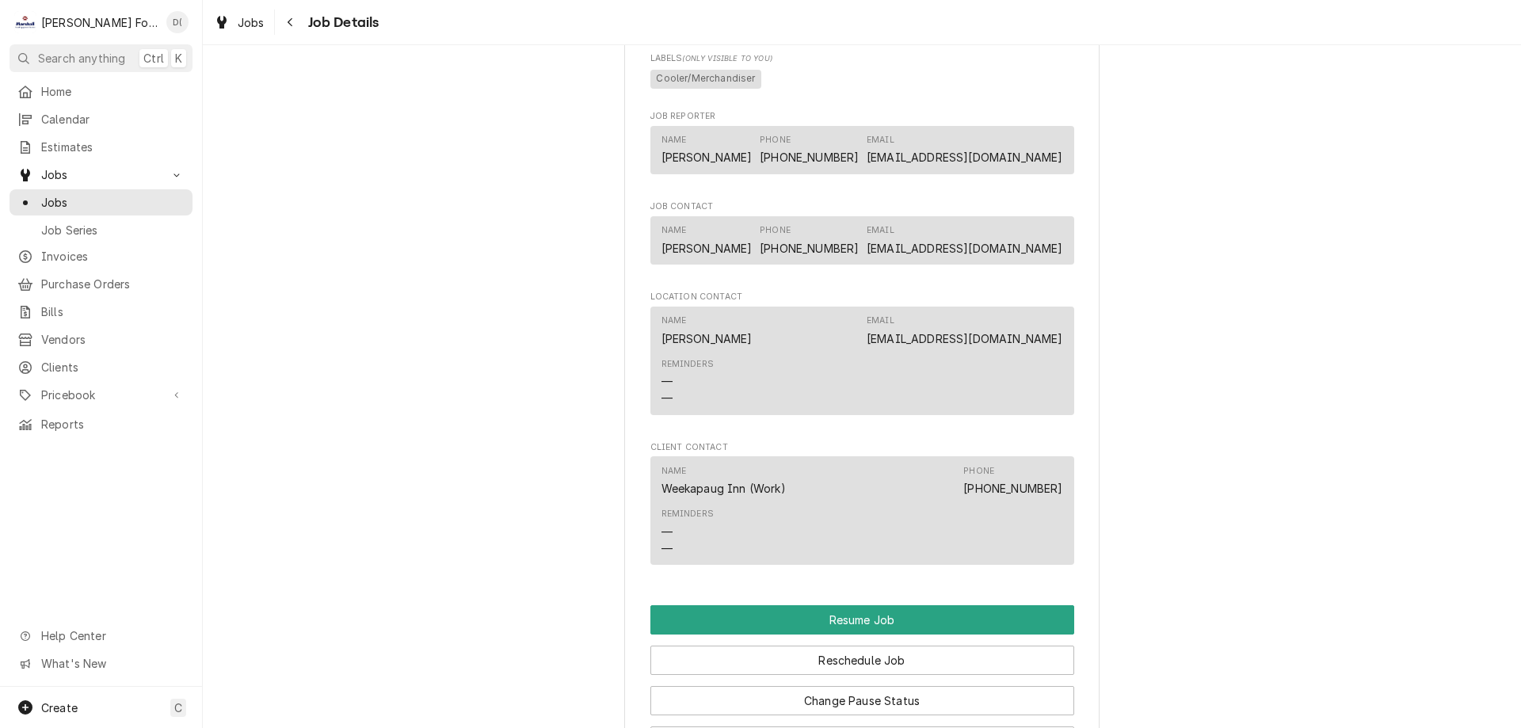
scroll to position [1505, 0]
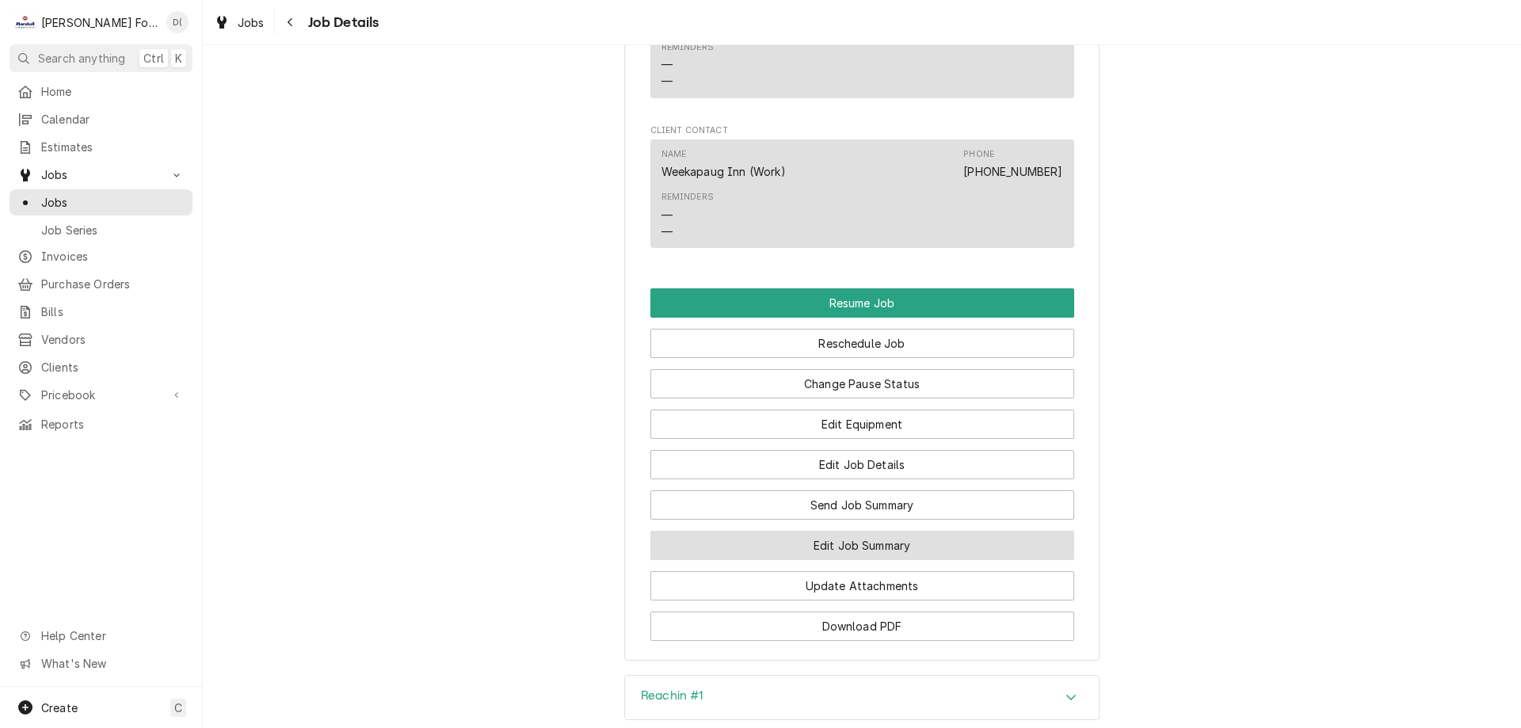
click at [806, 558] on button "Edit Job Summary" at bounding box center [862, 545] width 424 height 29
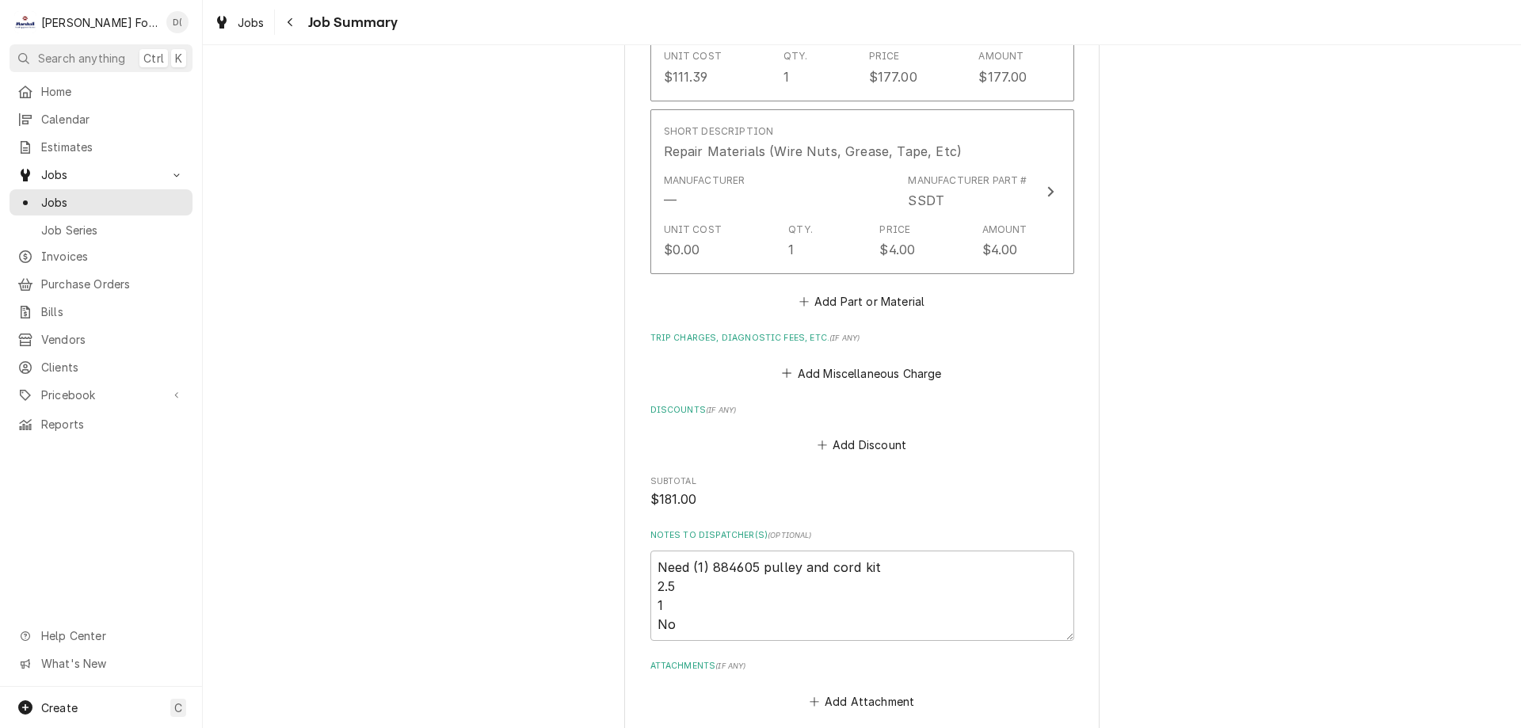
scroll to position [1426, 0]
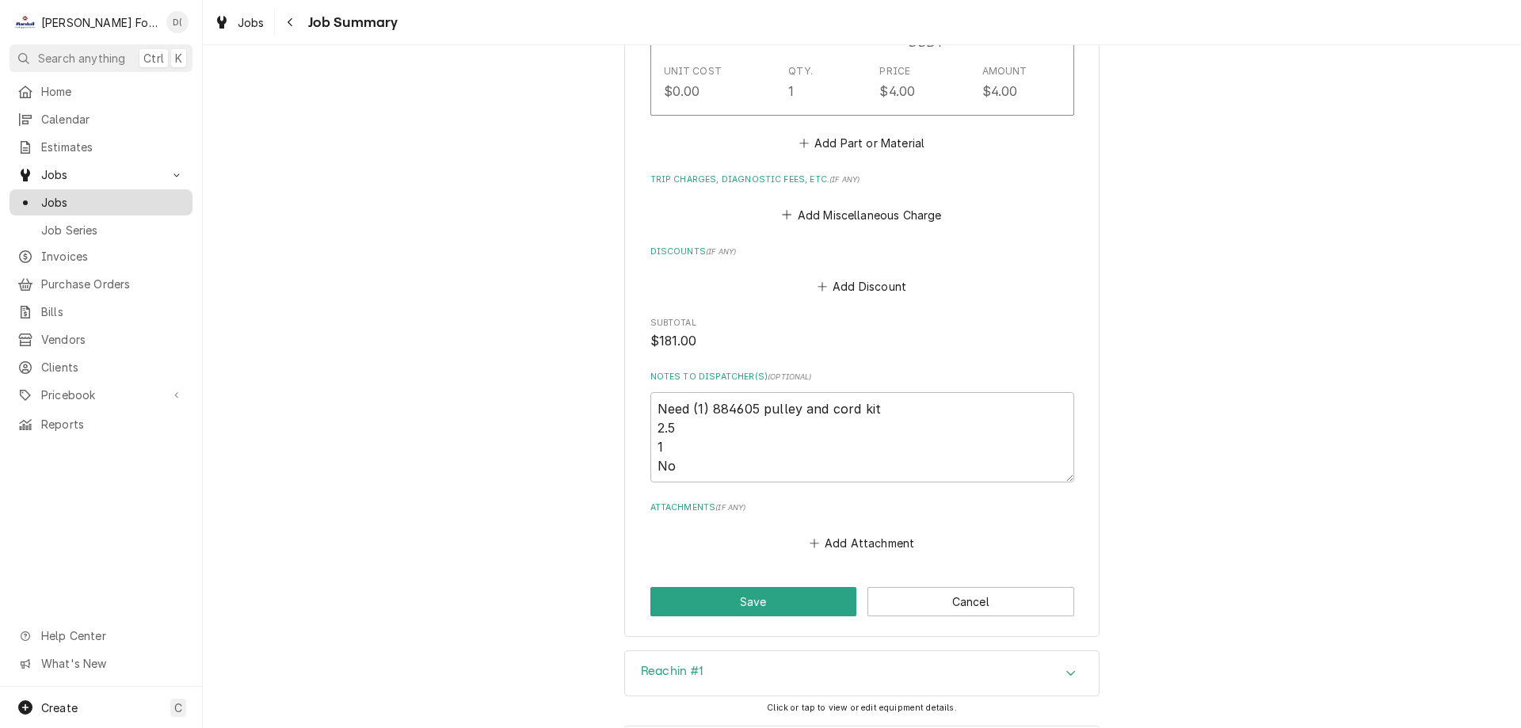
click at [103, 195] on span "Jobs" at bounding box center [112, 202] width 143 height 17
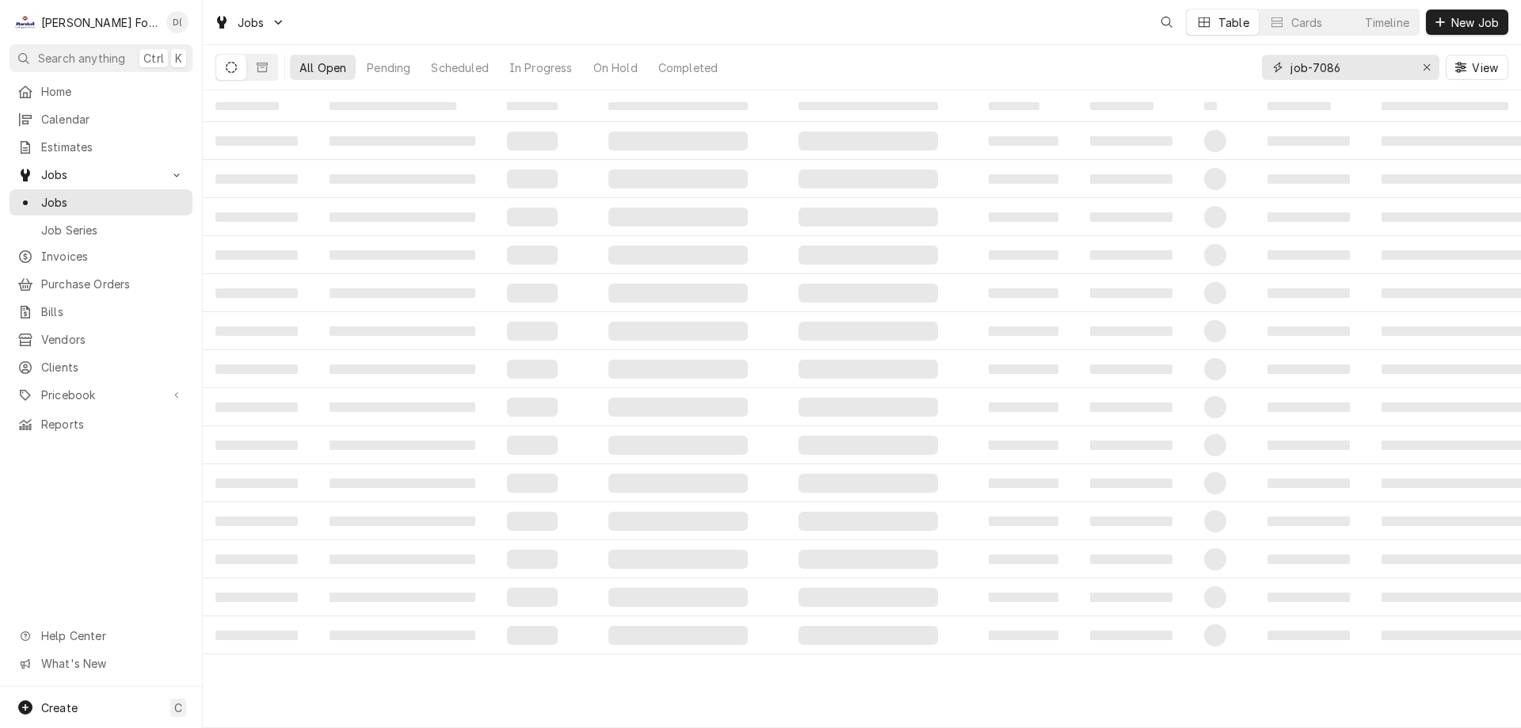
click at [1362, 65] on input "job-7086" at bounding box center [1349, 67] width 119 height 25
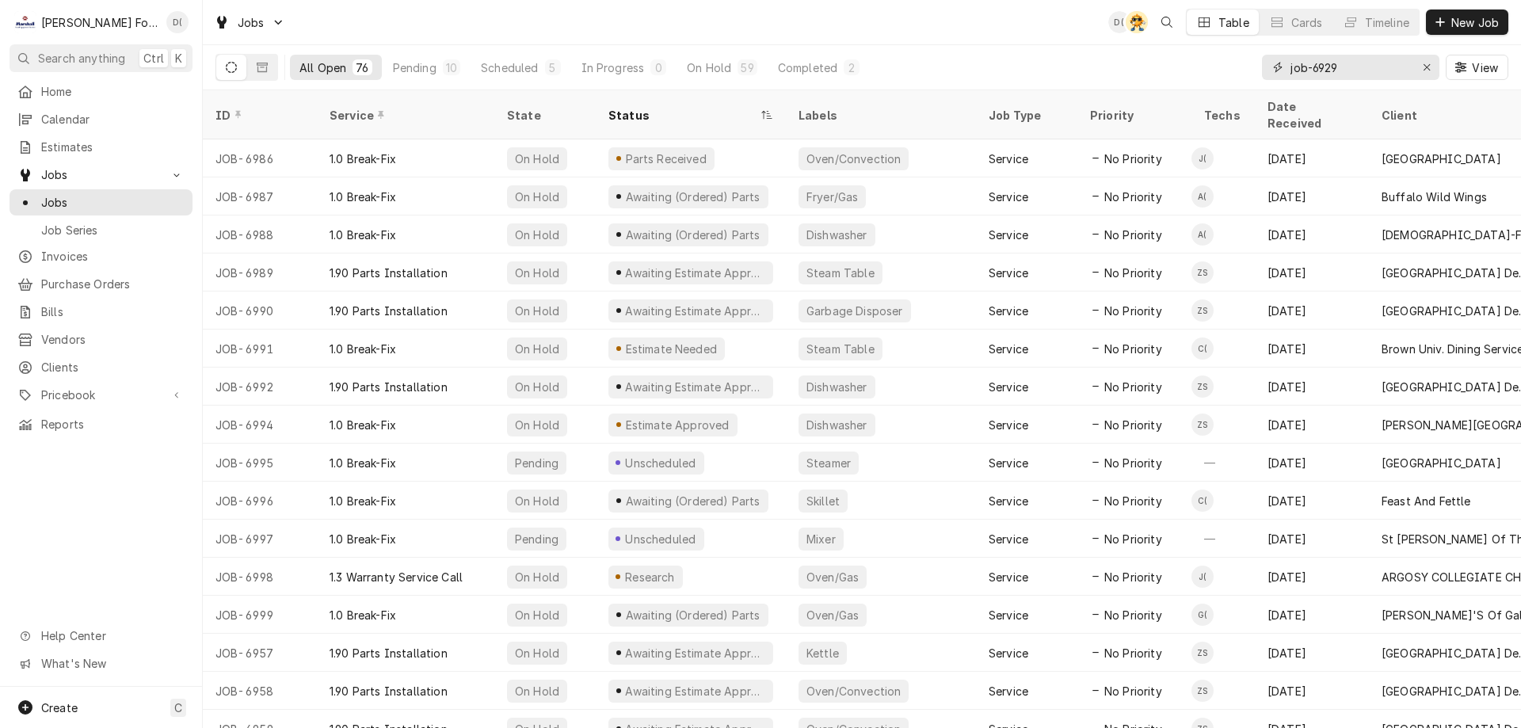
type input "job-6929"
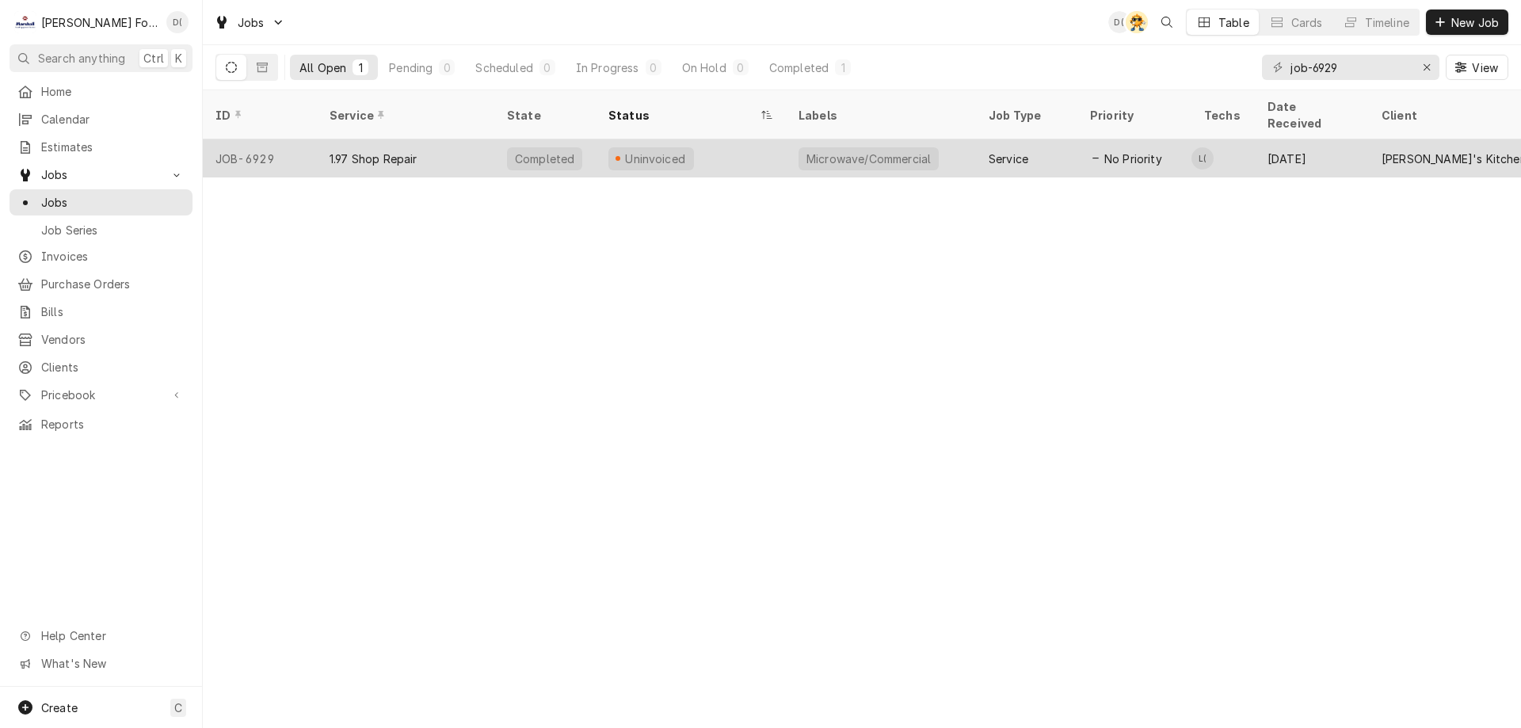
click at [718, 140] on div "Uninvoiced" at bounding box center [691, 158] width 190 height 38
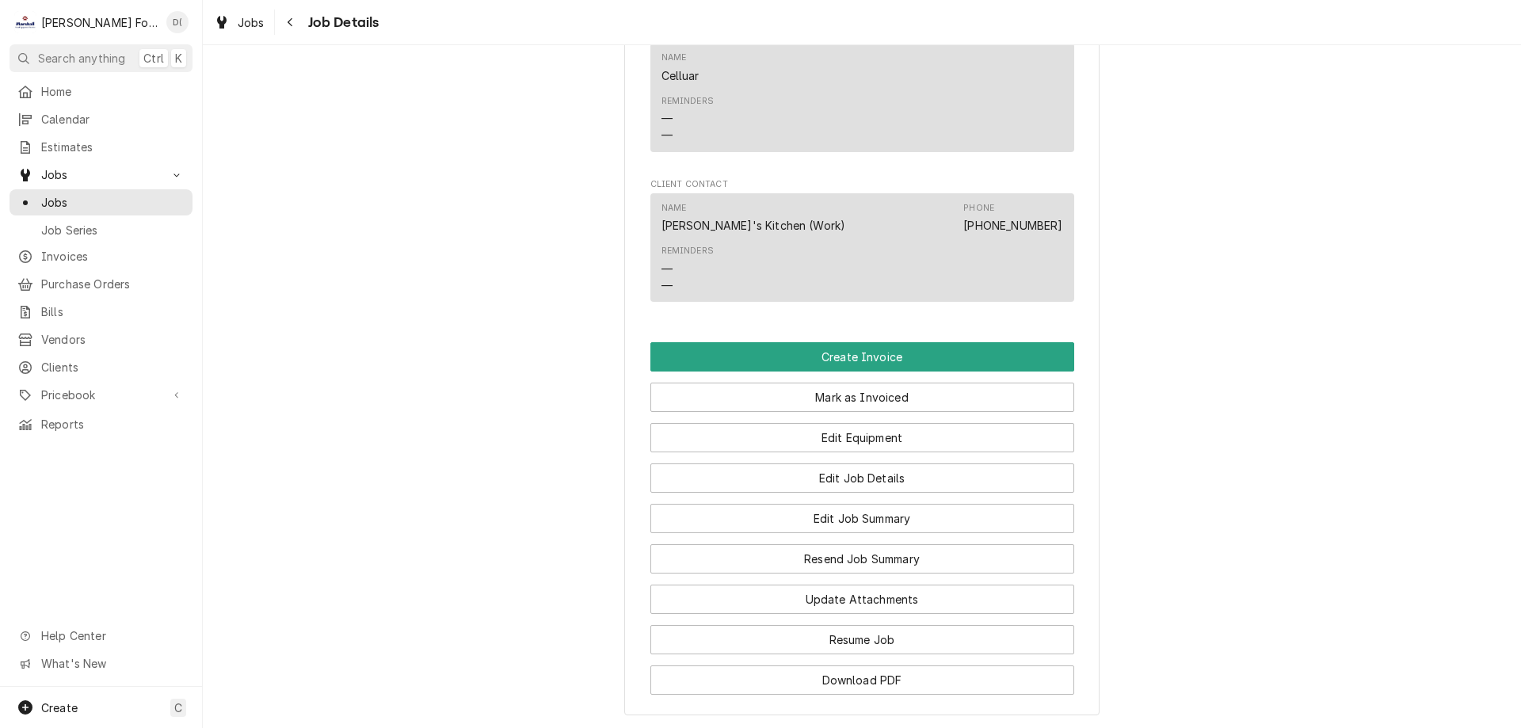
scroll to position [1188, 0]
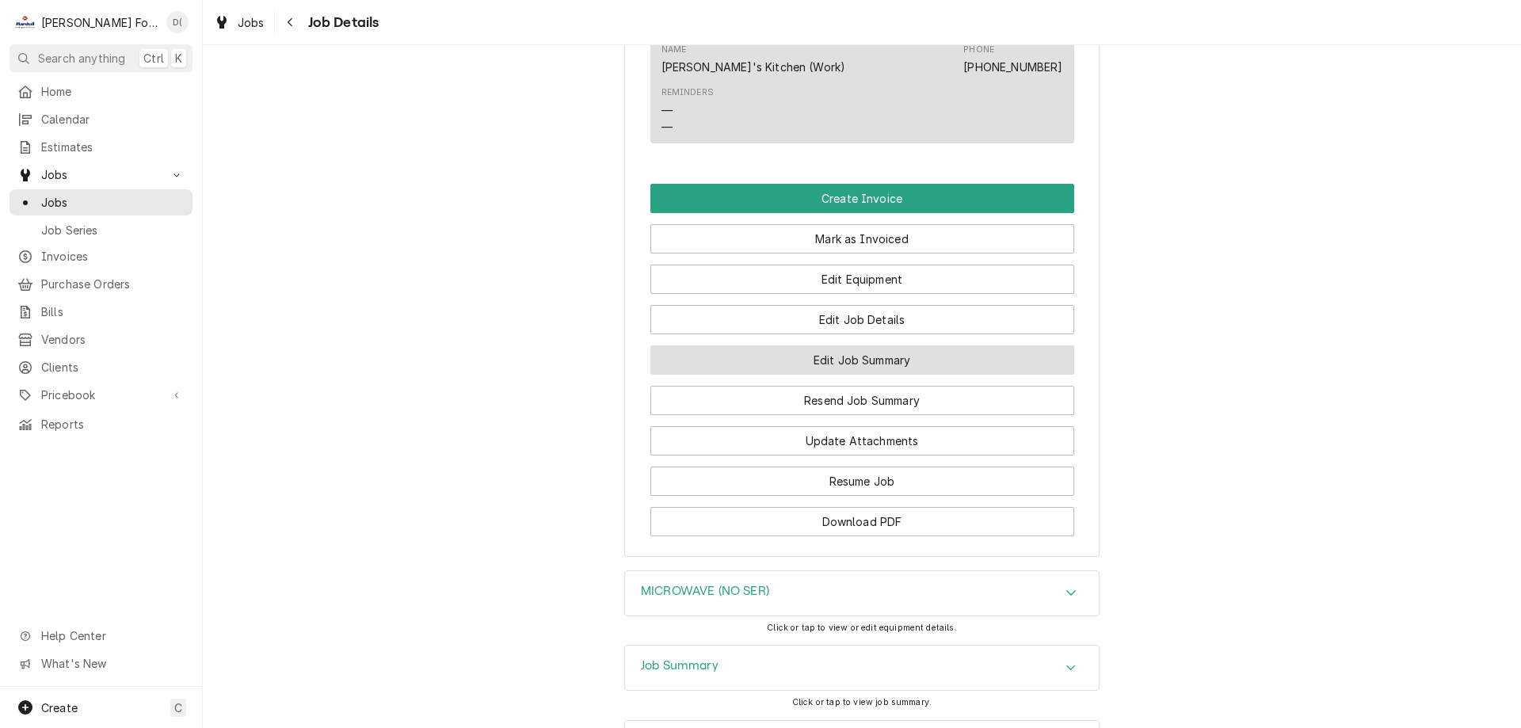
click at [832, 375] on button "Edit Job Summary" at bounding box center [862, 359] width 424 height 29
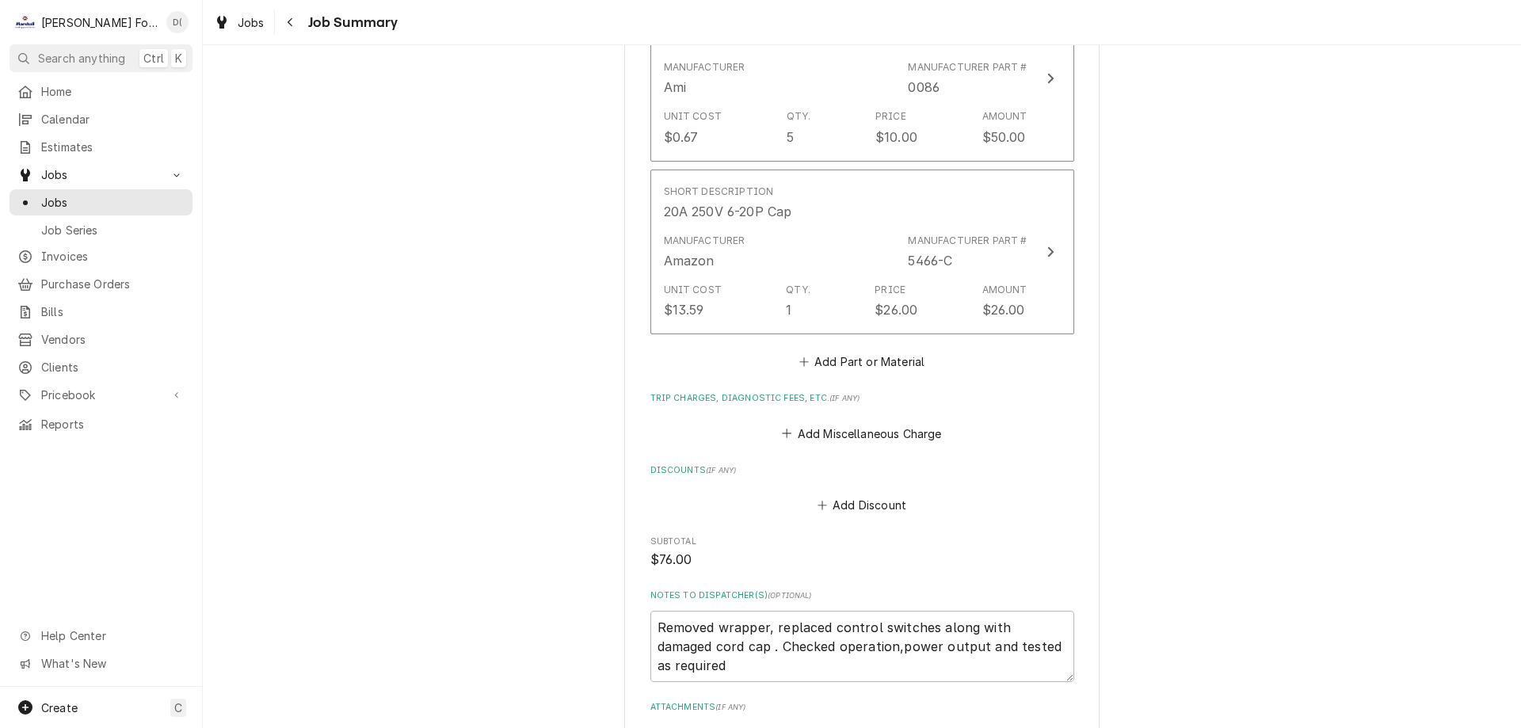
scroll to position [1426, 0]
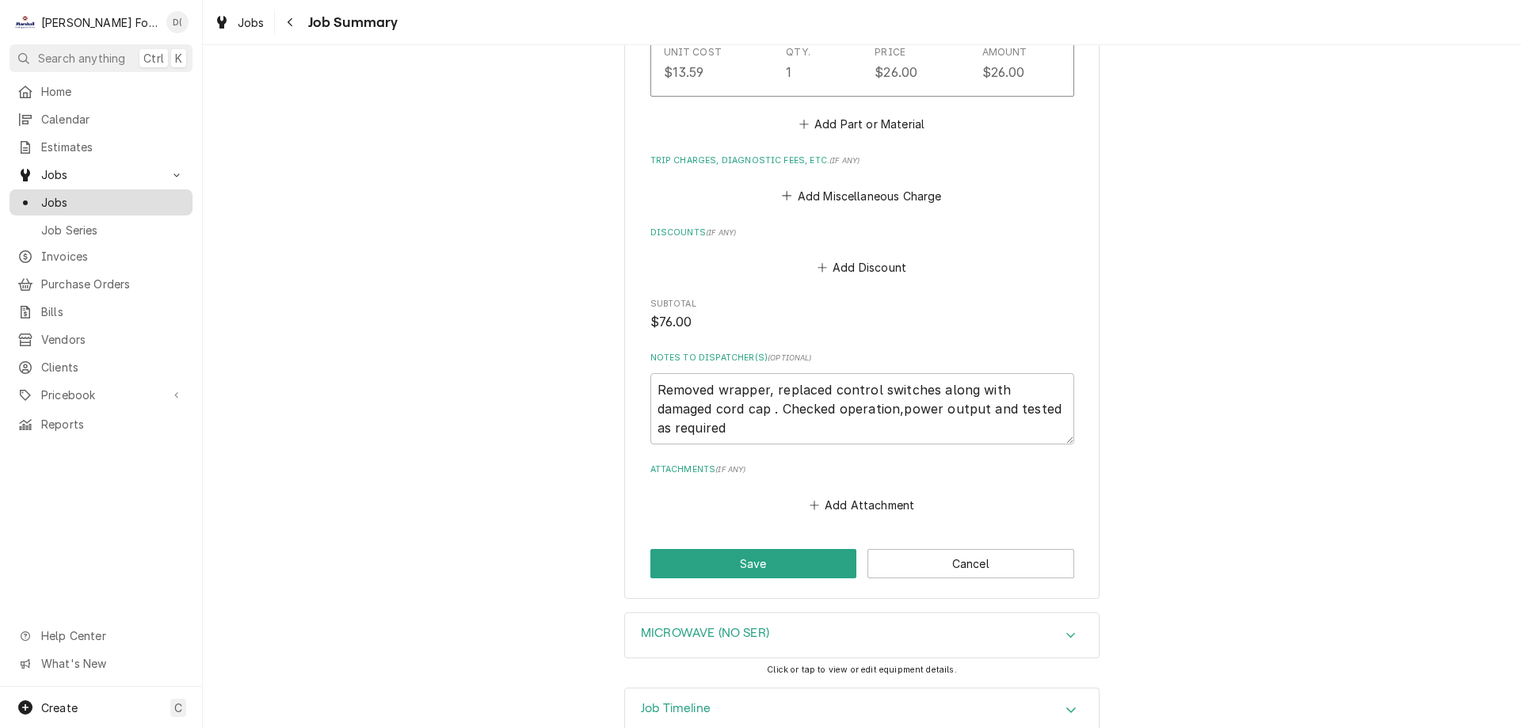
click at [122, 196] on span "Jobs" at bounding box center [112, 202] width 143 height 17
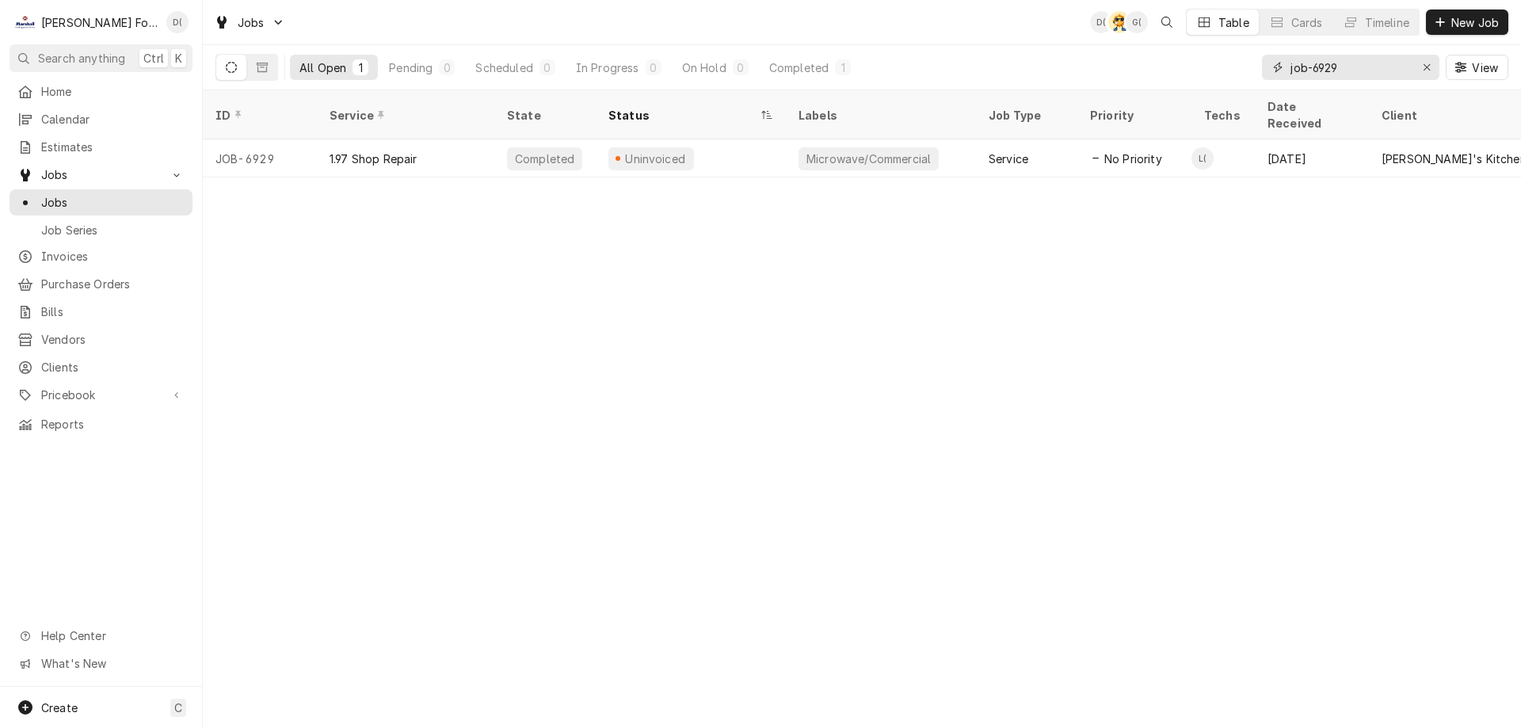
click at [1367, 76] on input "job-6929" at bounding box center [1349, 67] width 119 height 25
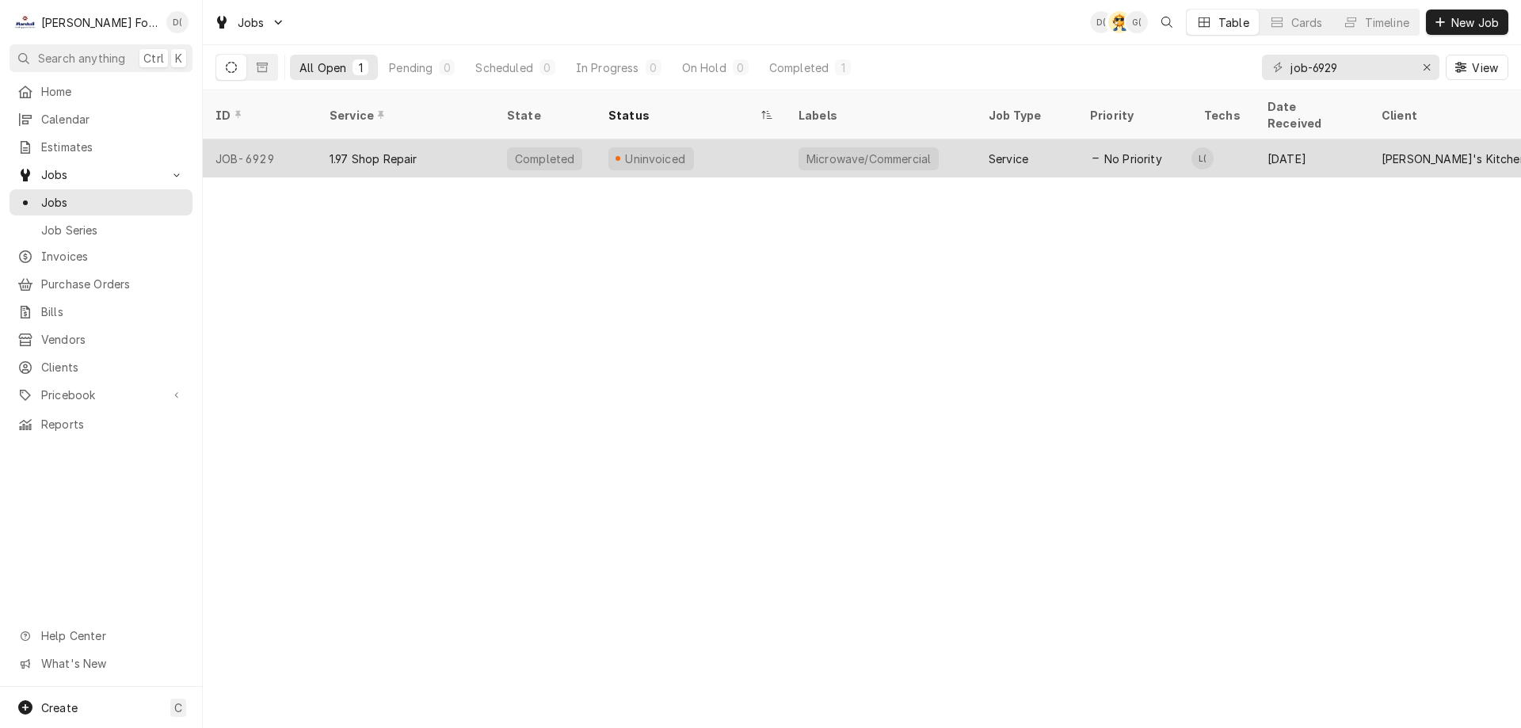
click at [748, 140] on div "Uninvoiced" at bounding box center [691, 158] width 190 height 38
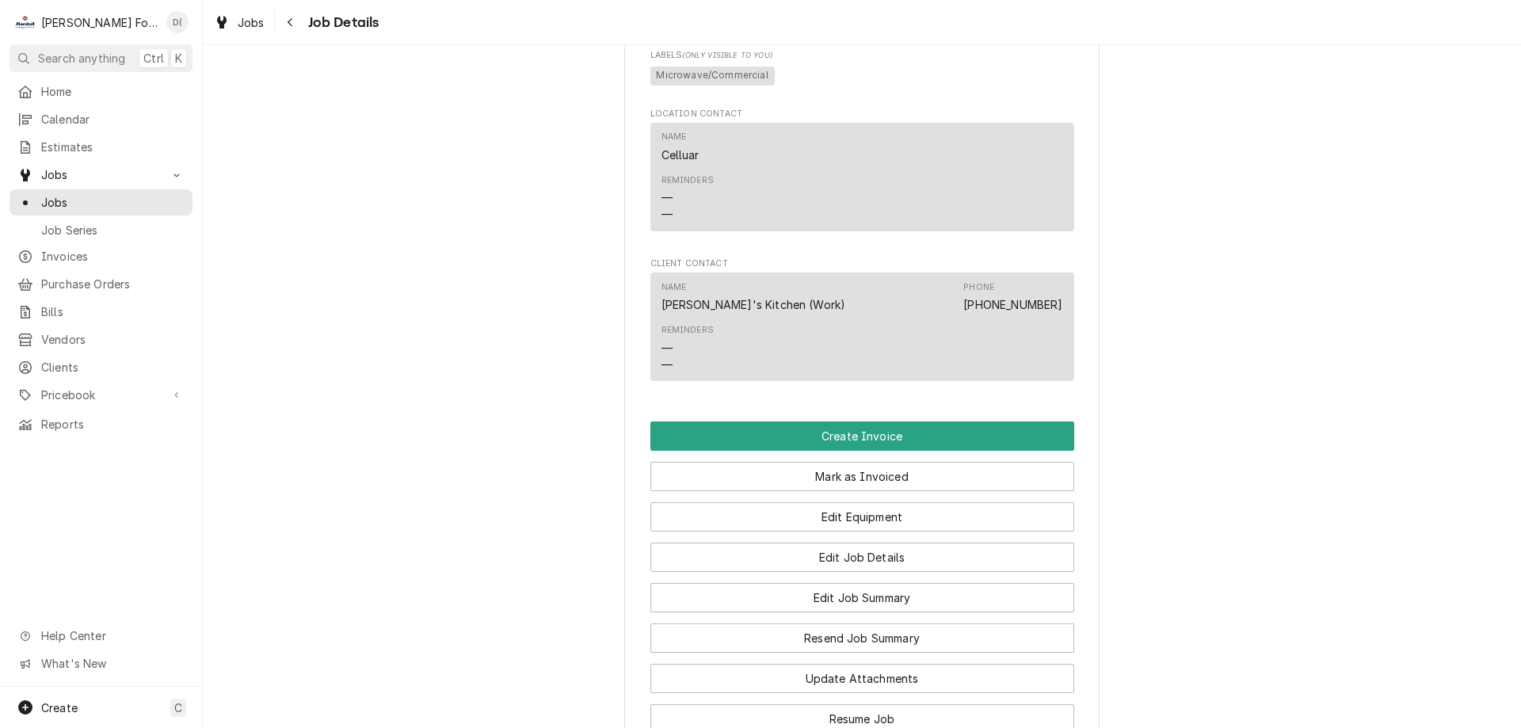
scroll to position [1109, 0]
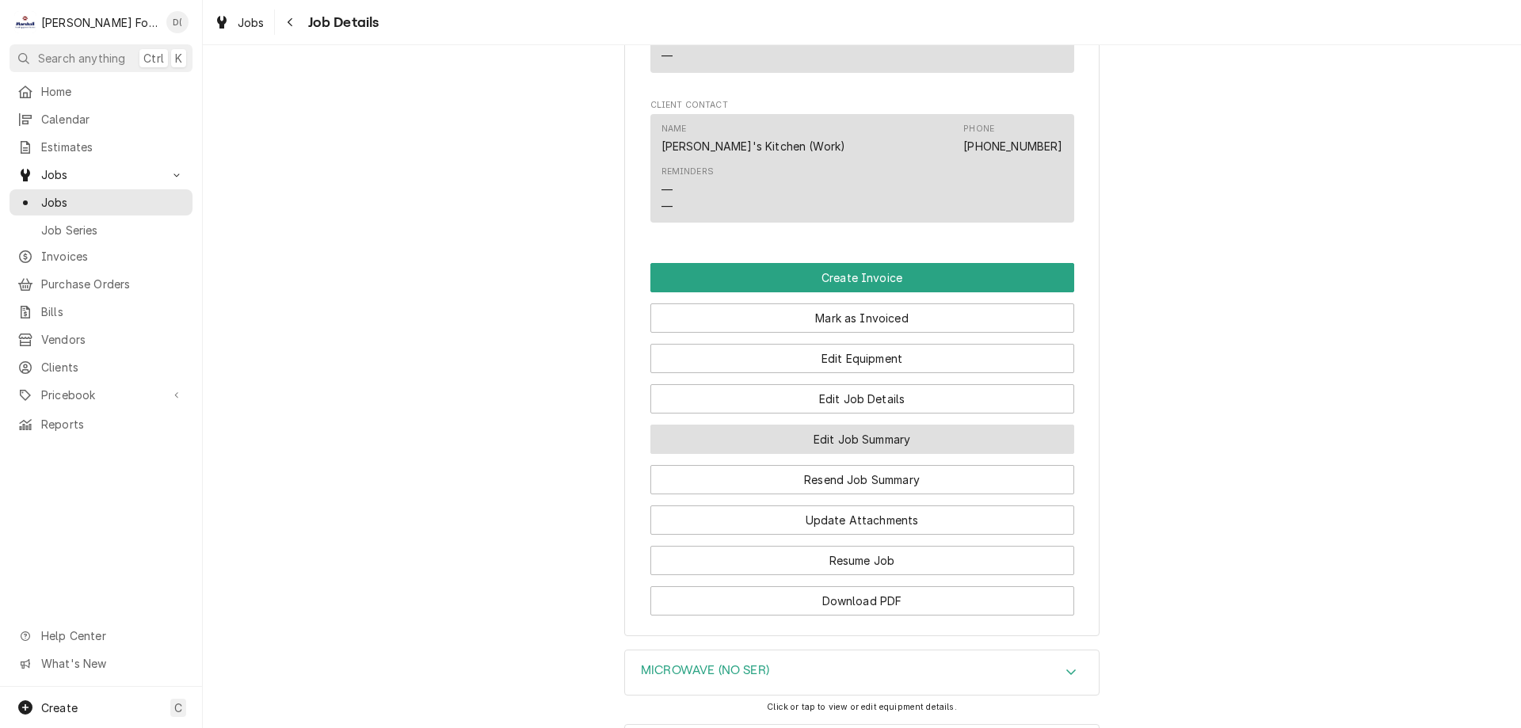
click at [856, 454] on button "Edit Job Summary" at bounding box center [862, 439] width 424 height 29
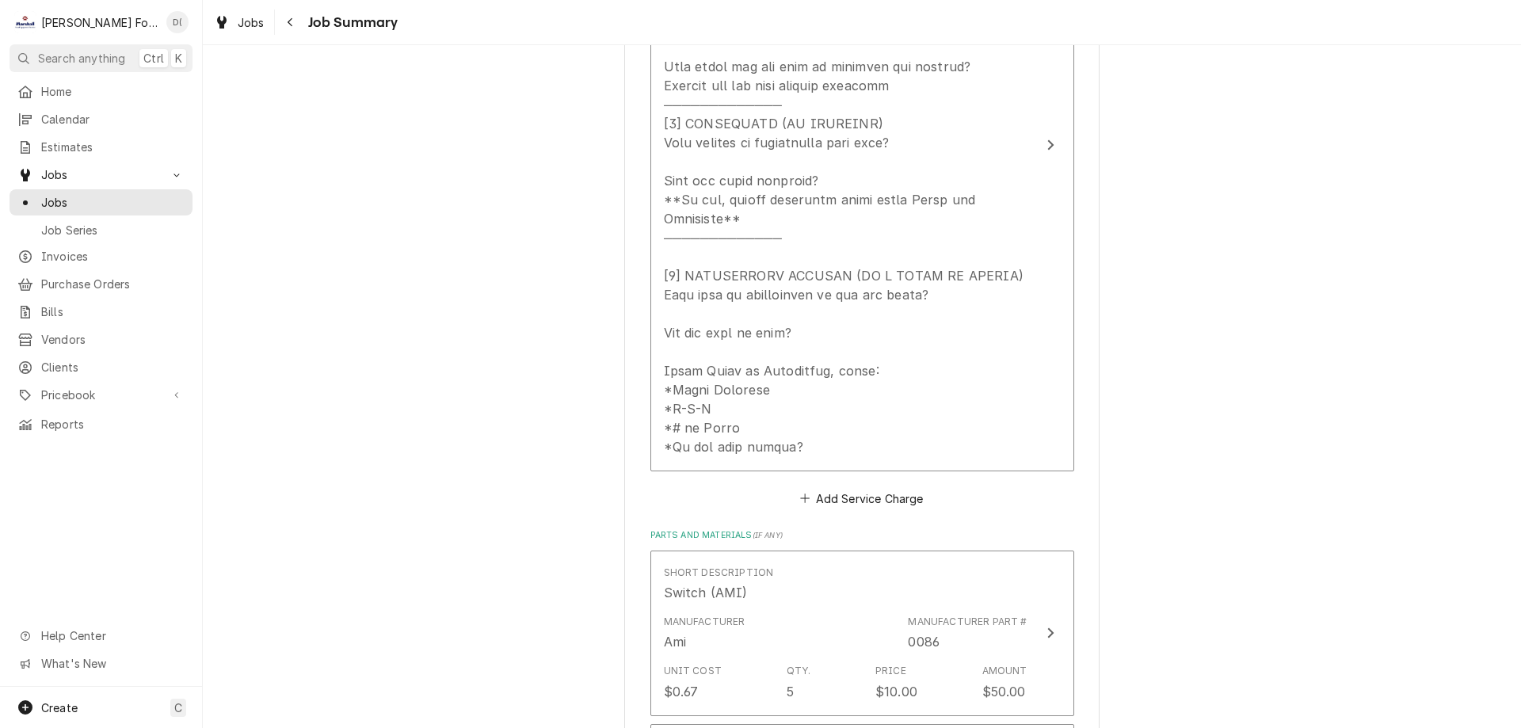
scroll to position [792, 0]
